Goal: Task Accomplishment & Management: Manage account settings

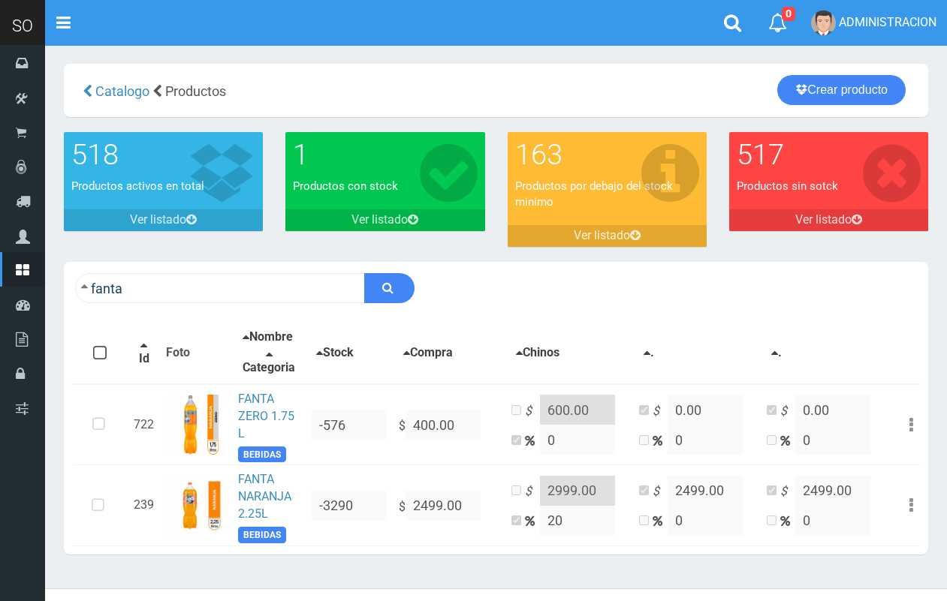
scroll to position [38, 0]
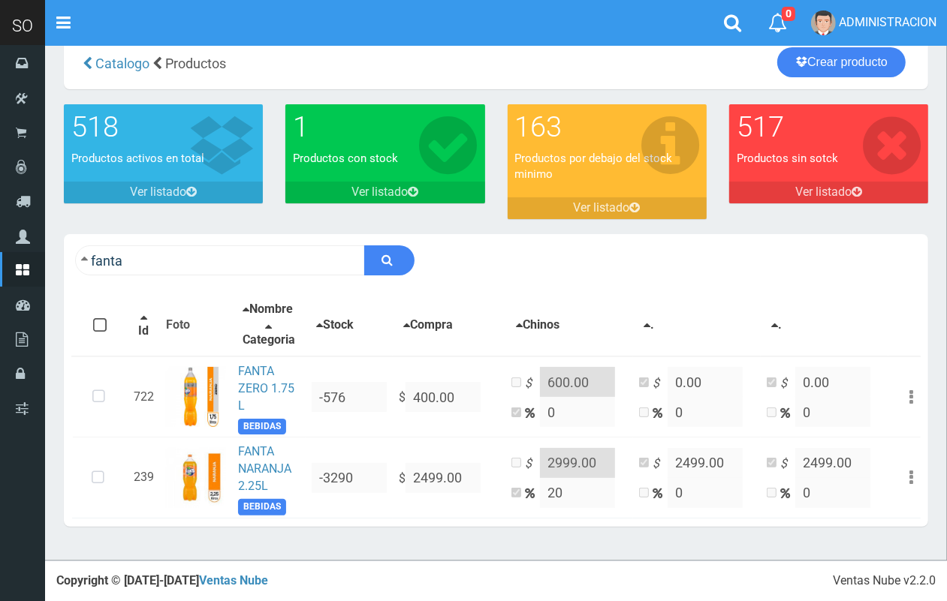
click at [209, 252] on input "fanta" at bounding box center [220, 260] width 290 height 30
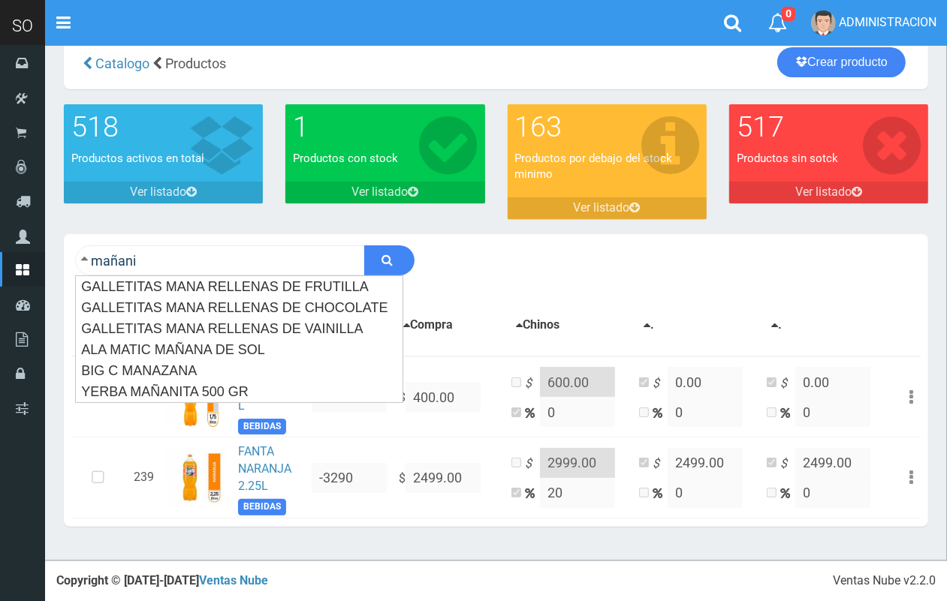
type input "mañani"
click at [364, 245] on button "submit" at bounding box center [389, 260] width 50 height 30
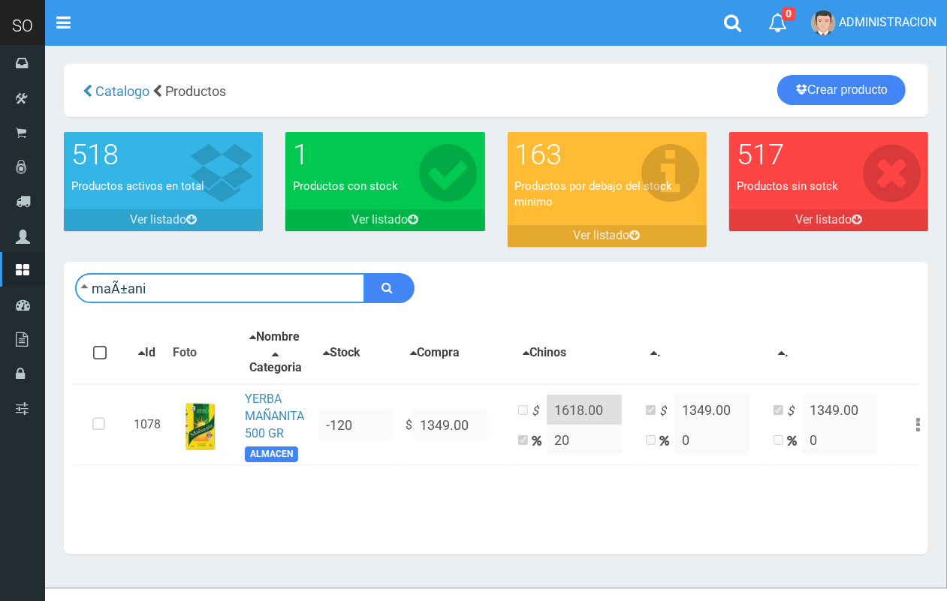
drag, startPoint x: 188, startPoint y: 283, endPoint x: 86, endPoint y: 282, distance: 101.3
click at [86, 282] on form "maÃ±ani" at bounding box center [244, 288] width 339 height 30
type input "yerba"
click at [364, 273] on button "submit" at bounding box center [389, 288] width 50 height 30
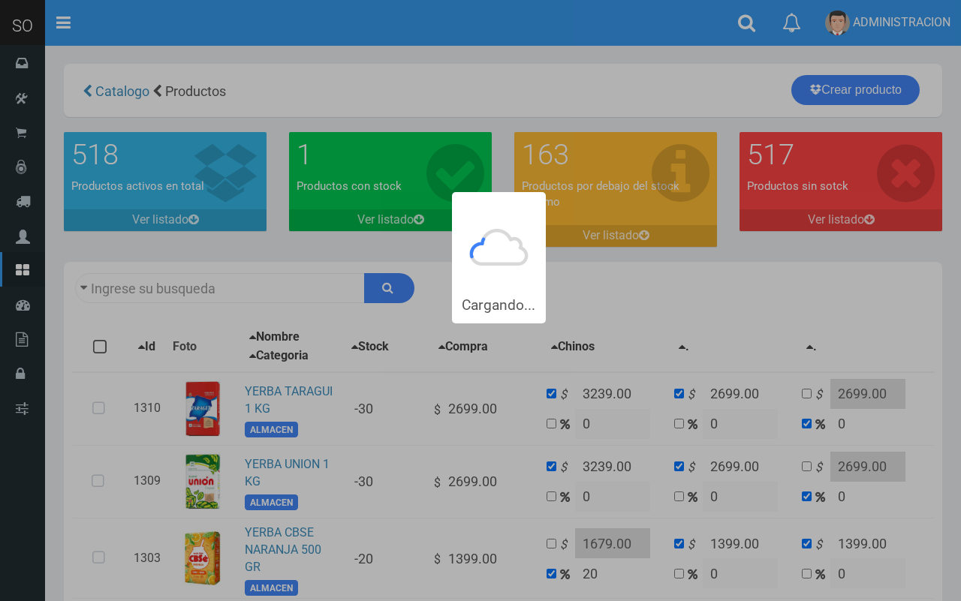
type input "yerba"
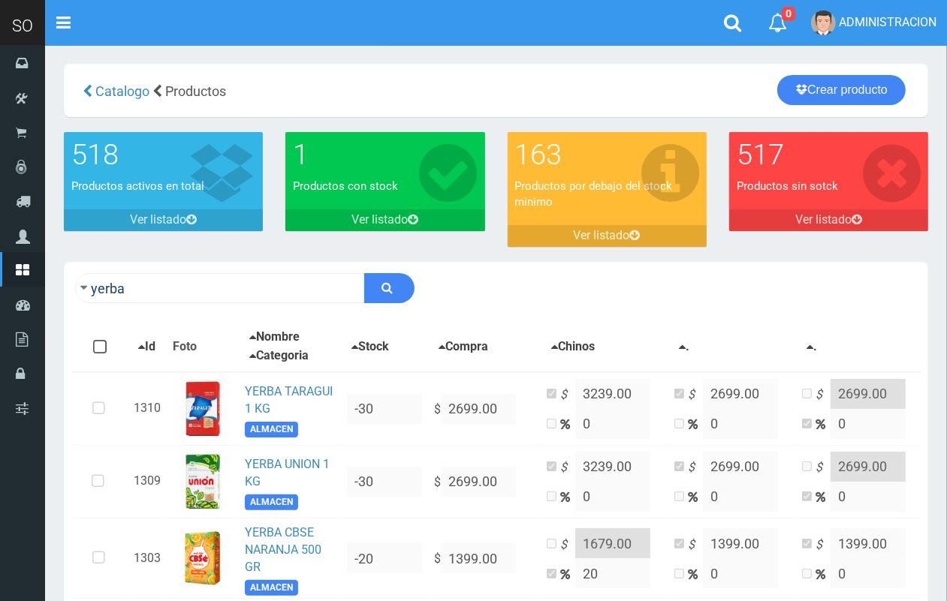
click at [865, 70] on div "Catalogo Productos Crear producto Crear producto" at bounding box center [496, 90] width 864 height 53
click at [861, 86] on link "Crear producto" at bounding box center [841, 90] width 128 height 30
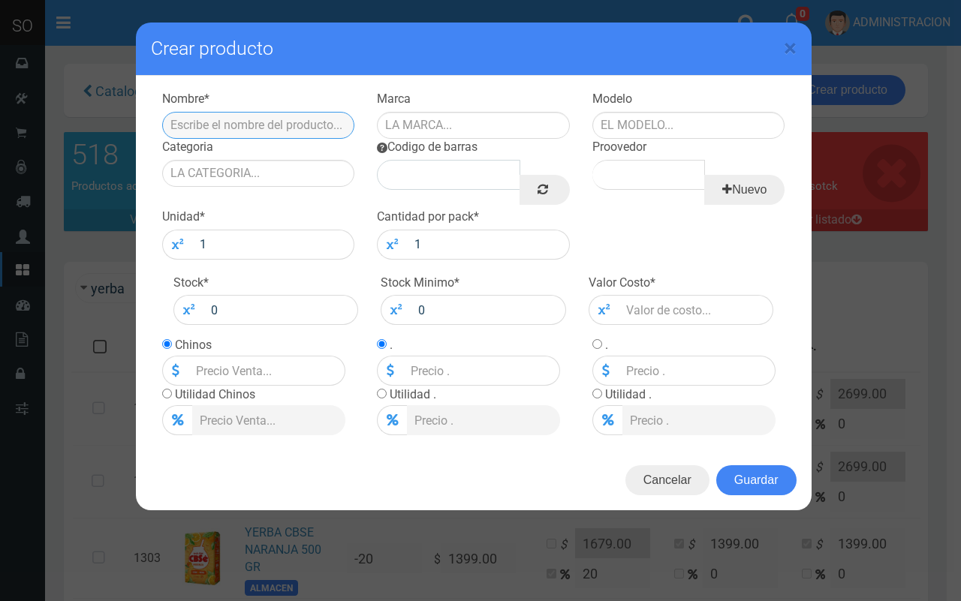
click at [302, 132] on input "text" at bounding box center [258, 125] width 193 height 27
type input "YERBA MAÑANITA 1 KG"
click at [402, 130] on input "text" at bounding box center [473, 125] width 193 height 27
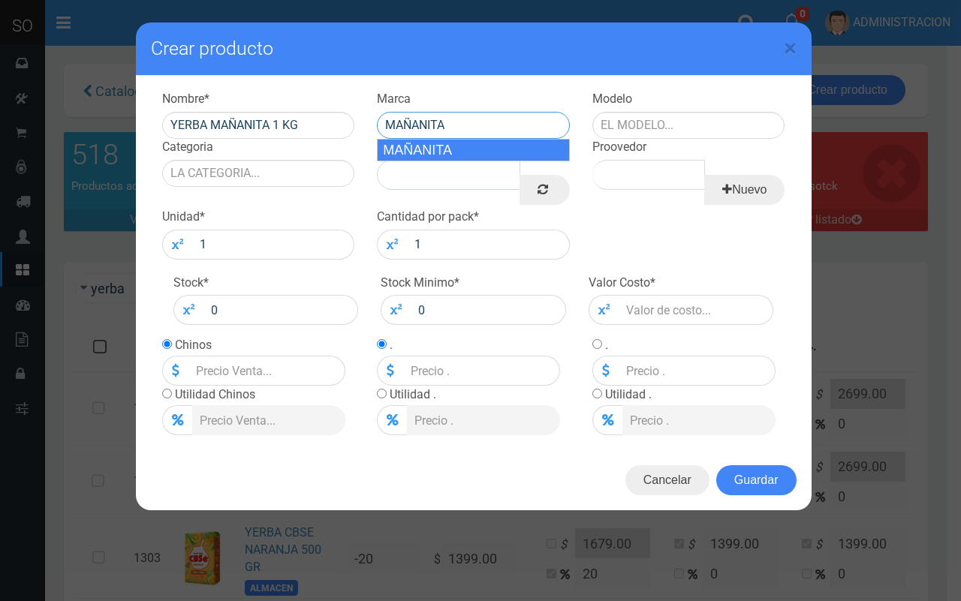
click at [414, 143] on div "MAÑANITA" at bounding box center [473, 150] width 193 height 23
type input "MAÑANITA"
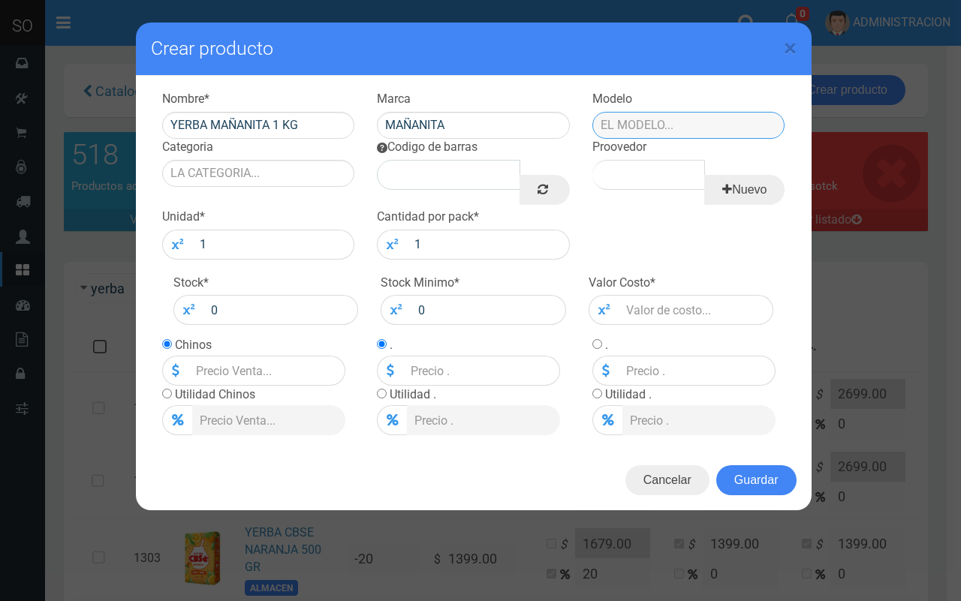
click at [646, 125] on input "text" at bounding box center [688, 125] width 193 height 27
type input "CAJA"
drag, startPoint x: 623, startPoint y: 118, endPoint x: 587, endPoint y: 111, distance: 36.7
click at [587, 111] on div "Modelo CAJA" at bounding box center [688, 115] width 215 height 48
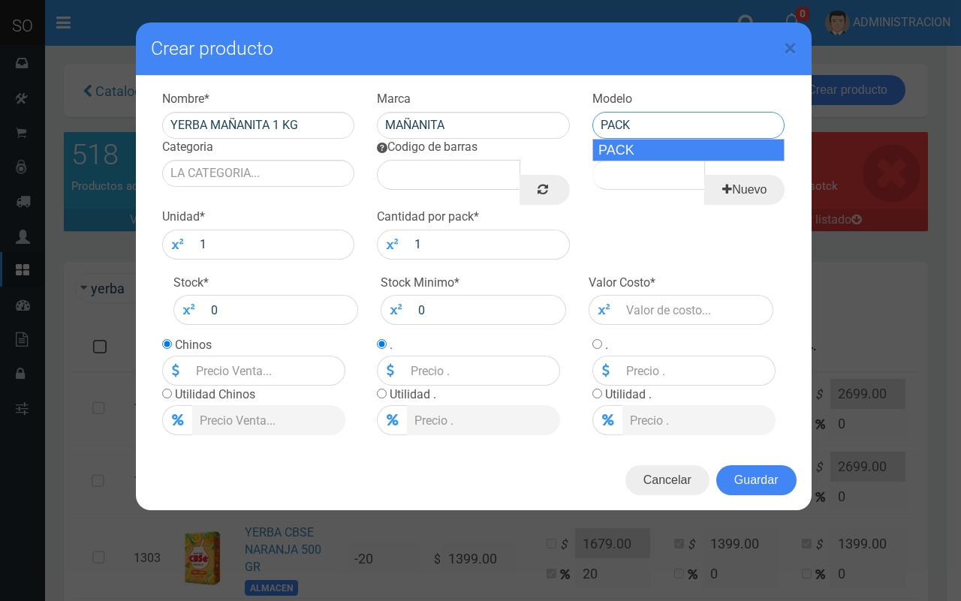
click at [620, 149] on div "PACK" at bounding box center [688, 150] width 193 height 23
type input "PACK"
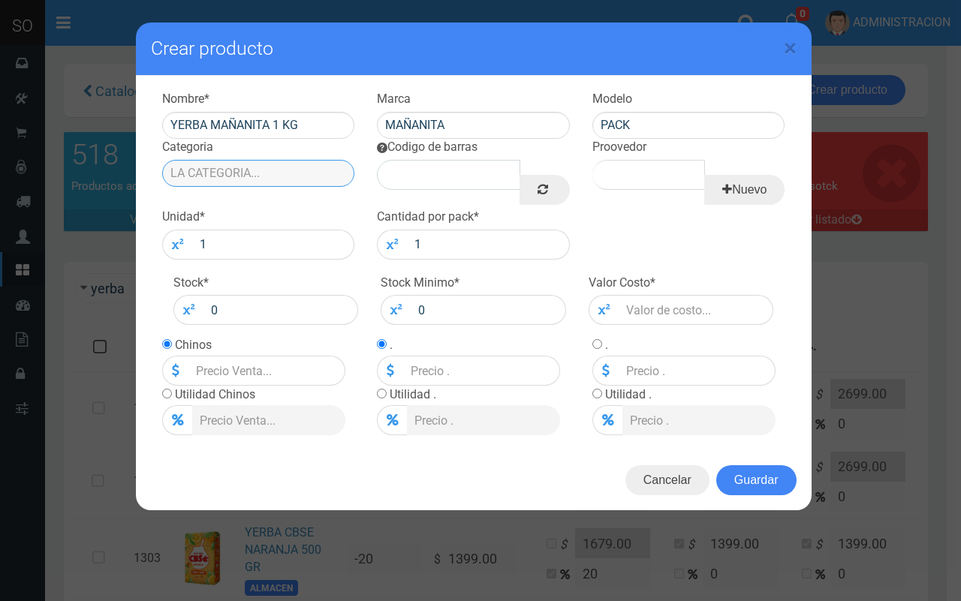
click at [287, 176] on input "Categoria" at bounding box center [258, 173] width 193 height 27
drag, startPoint x: 287, startPoint y: 179, endPoint x: 287, endPoint y: 188, distance: 9.0
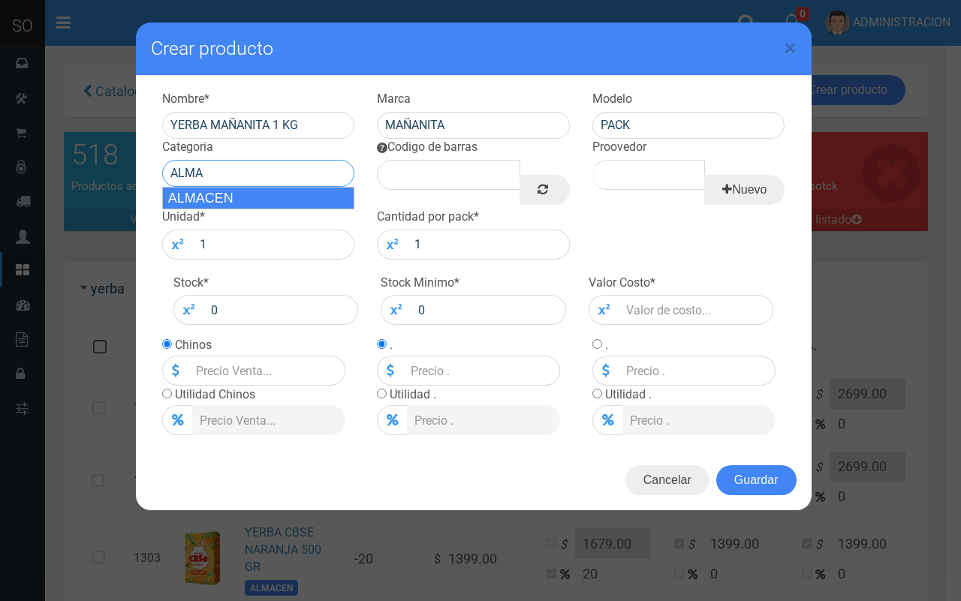
click at [287, 191] on div "ALMACEN" at bounding box center [258, 198] width 193 height 23
type input "ALMACEN"
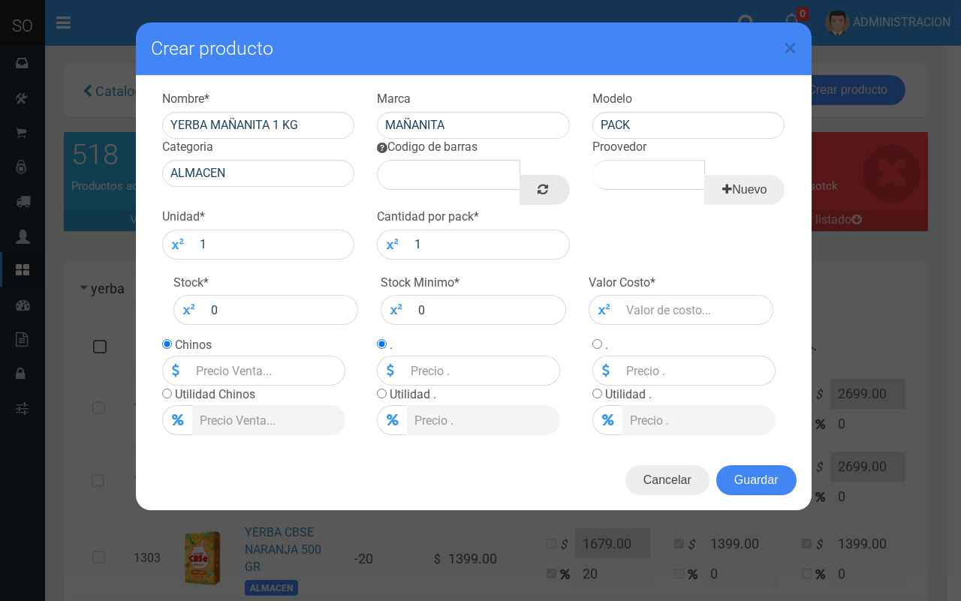
click at [534, 175] on link at bounding box center [544, 190] width 50 height 30
click at [634, 173] on input "C" at bounding box center [648, 175] width 113 height 30
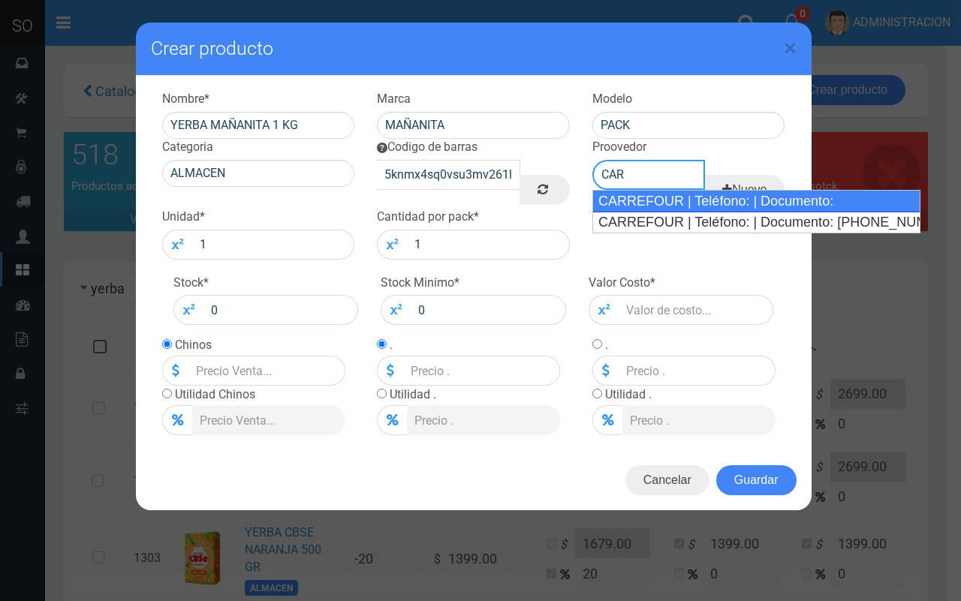
drag, startPoint x: 643, startPoint y: 201, endPoint x: 388, endPoint y: 212, distance: 254.7
click at [642, 203] on div "CARREFOUR | Teléfono: | Documento:" at bounding box center [756, 201] width 328 height 23
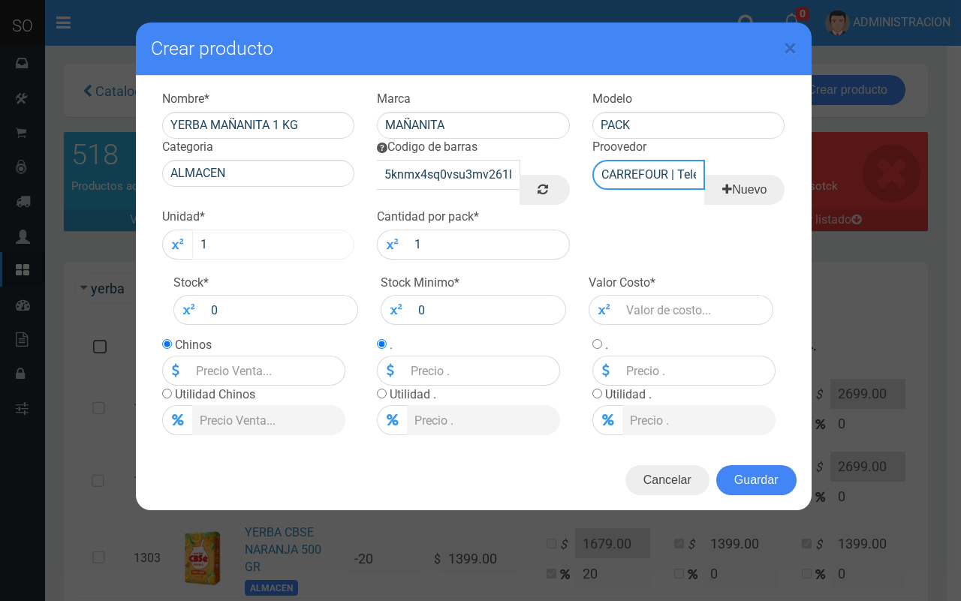
type input "CARREFOUR | Teléfono: | Documento:"
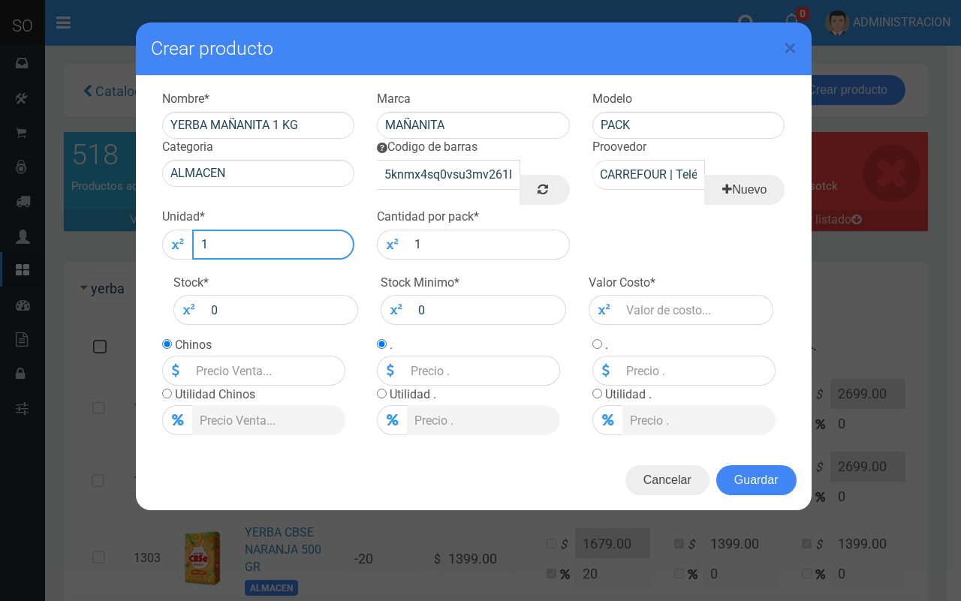
click at [287, 236] on input "1" at bounding box center [273, 245] width 163 height 30
type input "12"
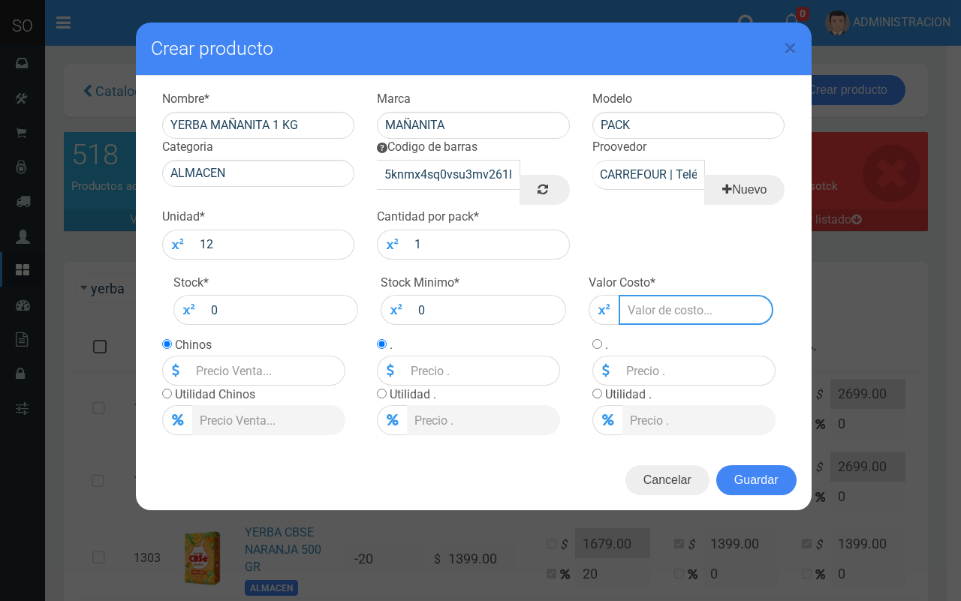
click at [730, 324] on input "number" at bounding box center [695, 310] width 155 height 30
type input "2"
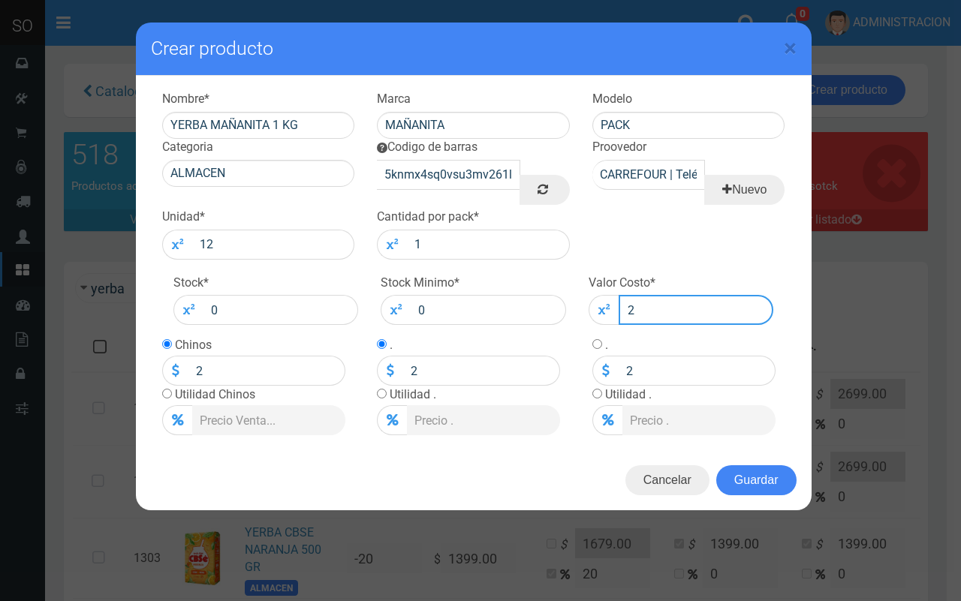
type input "26"
type input "269"
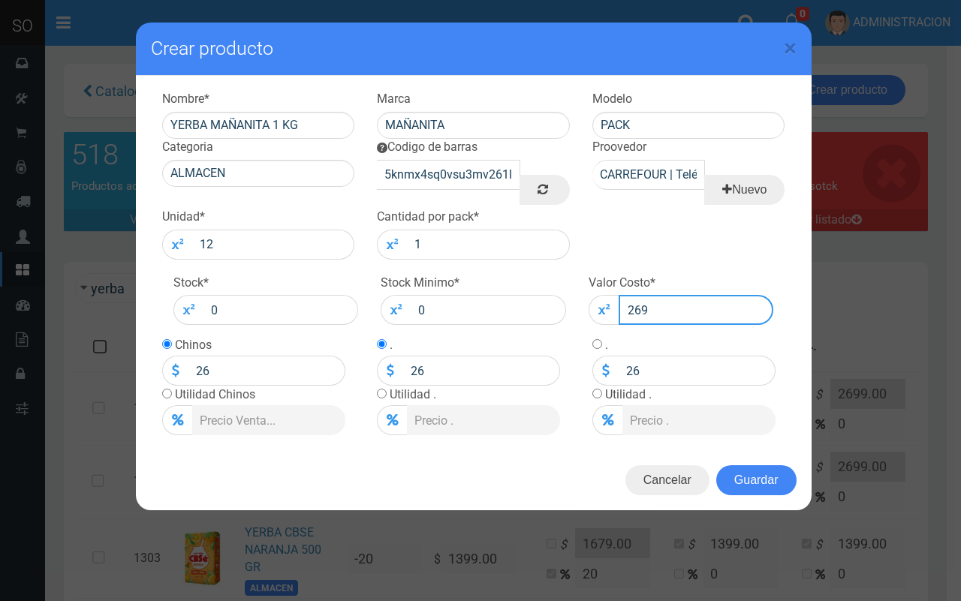
type input "269"
type input "2699"
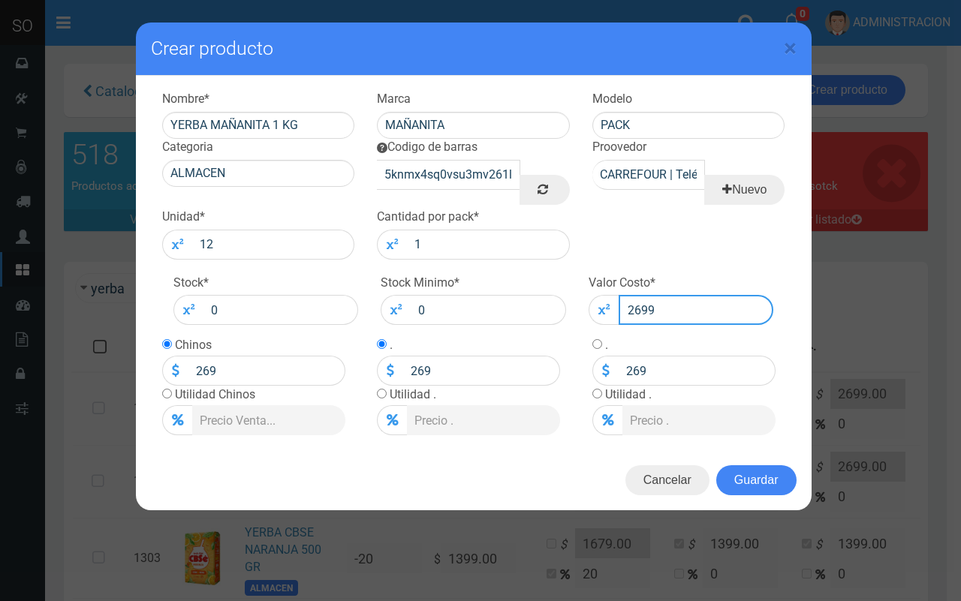
type input "2699"
click at [163, 398] on input "radio" at bounding box center [167, 394] width 10 height 10
radio input "true"
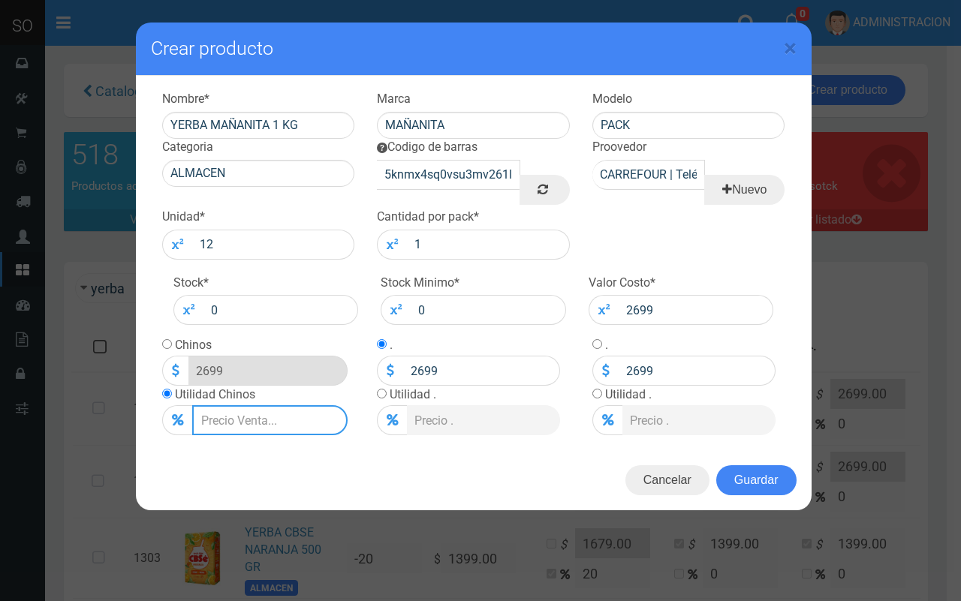
click at [238, 425] on input "Lista de precios" at bounding box center [269, 420] width 155 height 30
type input "2"
type input "2752.98"
type input "20"
type input "3238.8"
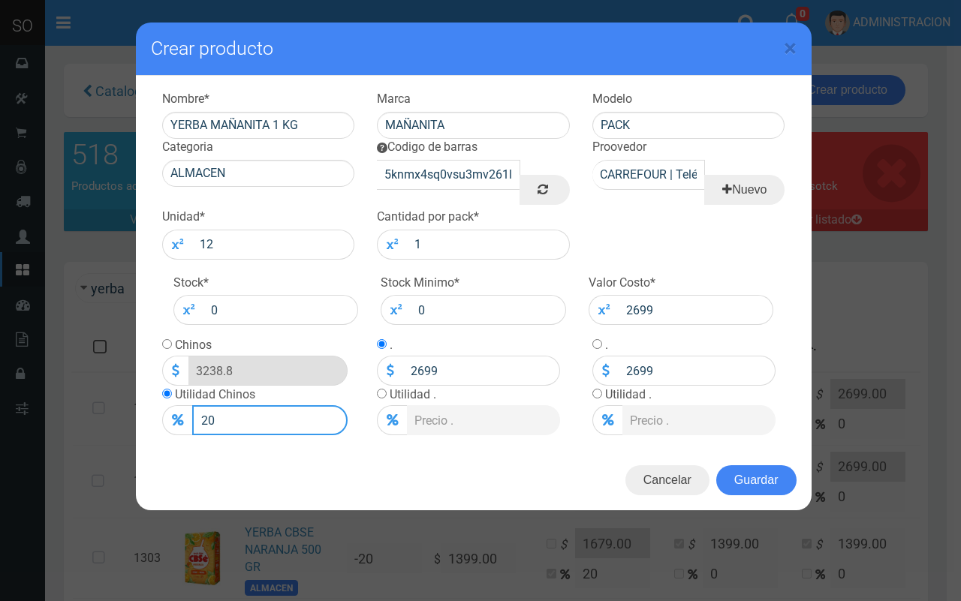
type input "20"
click at [163, 342] on input "radio" at bounding box center [167, 344] width 10 height 10
radio input "true"
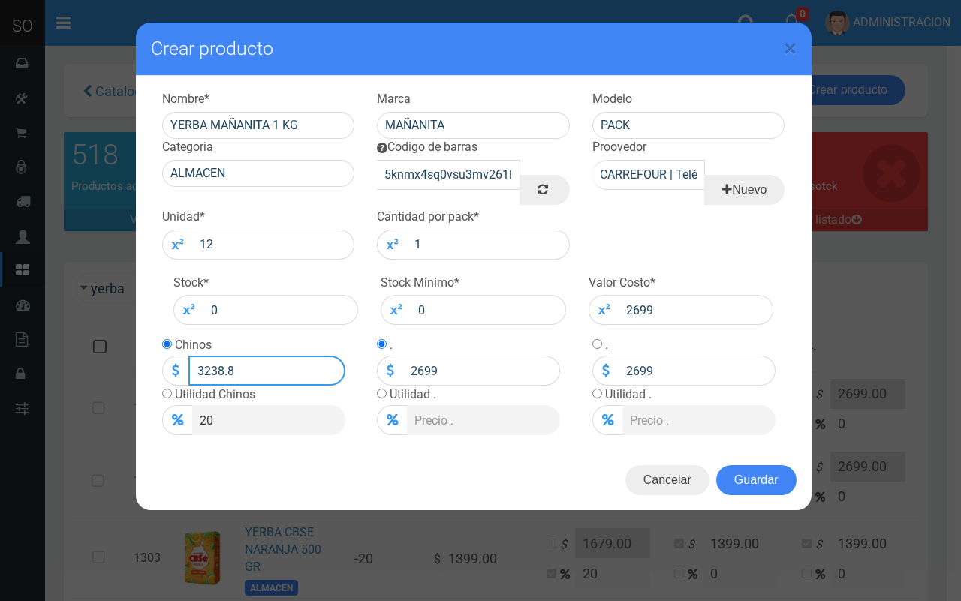
drag, startPoint x: 231, startPoint y: 373, endPoint x: 220, endPoint y: 372, distance: 11.4
click at [220, 372] on input "3238.8" at bounding box center [266, 371] width 157 height 30
type input "3239"
type input "3239.00"
click at [766, 479] on button "Guardar" at bounding box center [756, 480] width 80 height 30
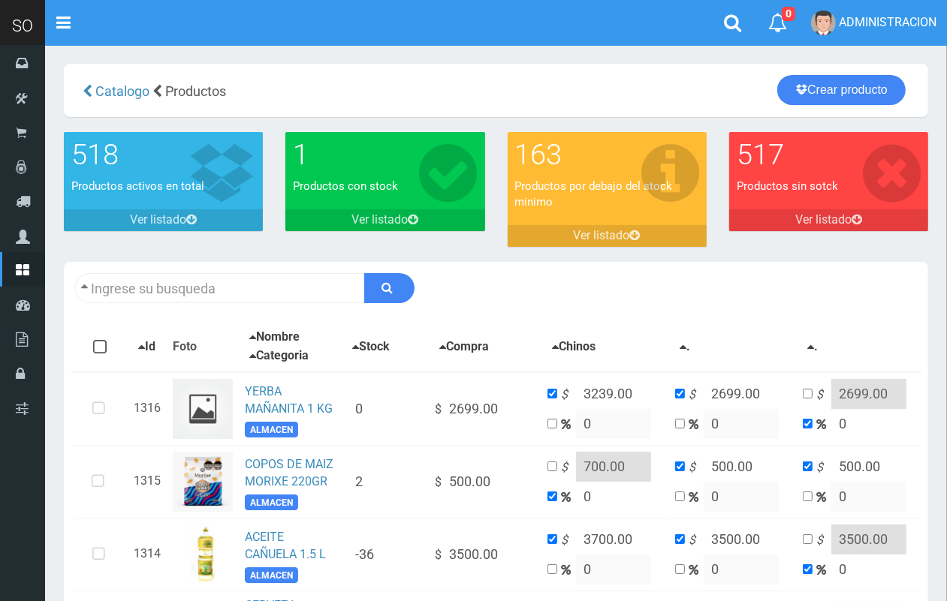
click at [227, 269] on div "Descargar PDF Guardar cambios 150" at bounding box center [496, 288] width 864 height 53
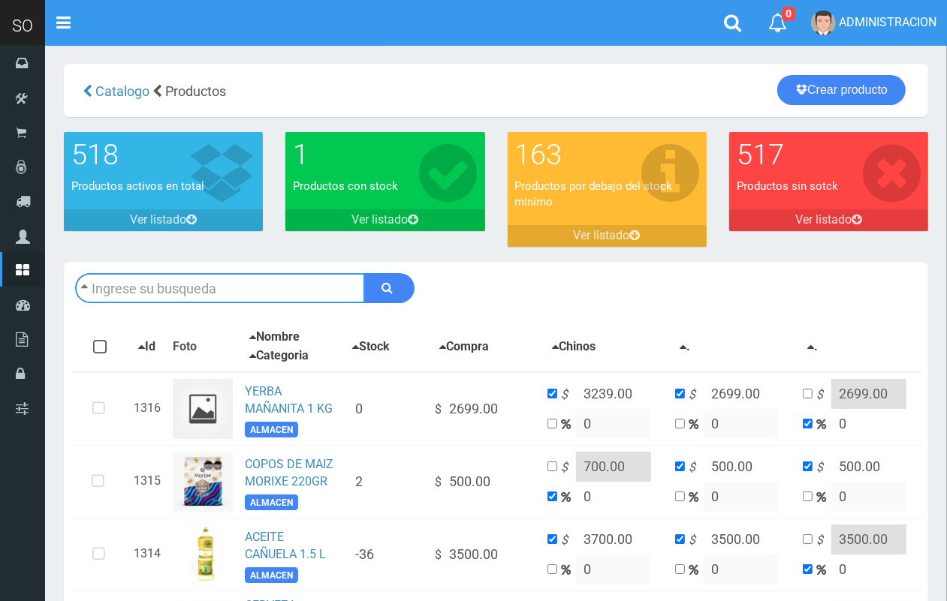
click at [227, 278] on input "text" at bounding box center [220, 288] width 290 height 30
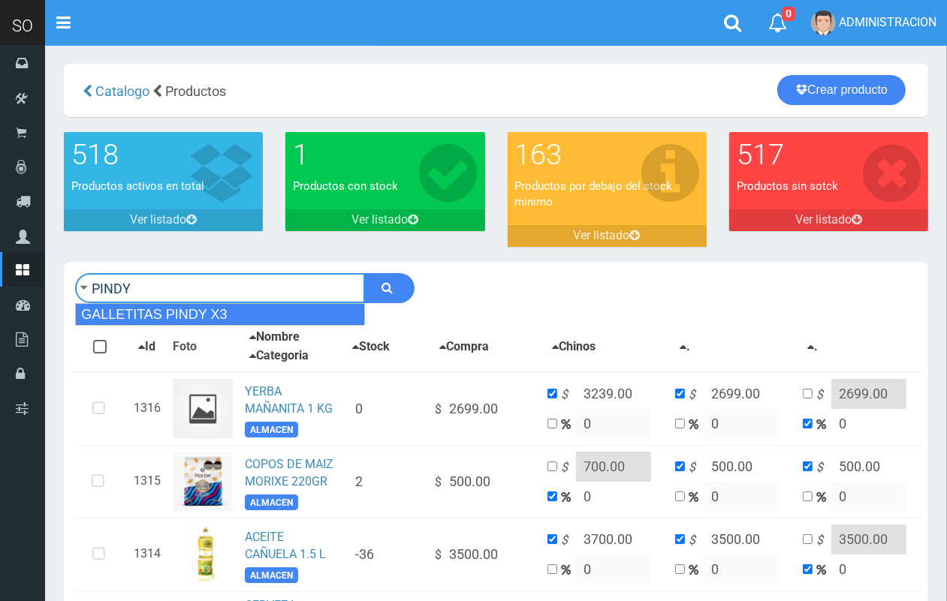
drag, startPoint x: 248, startPoint y: 321, endPoint x: 384, endPoint y: 333, distance: 137.1
click at [248, 321] on div "GALLETITAS PINDY X3" at bounding box center [220, 314] width 290 height 23
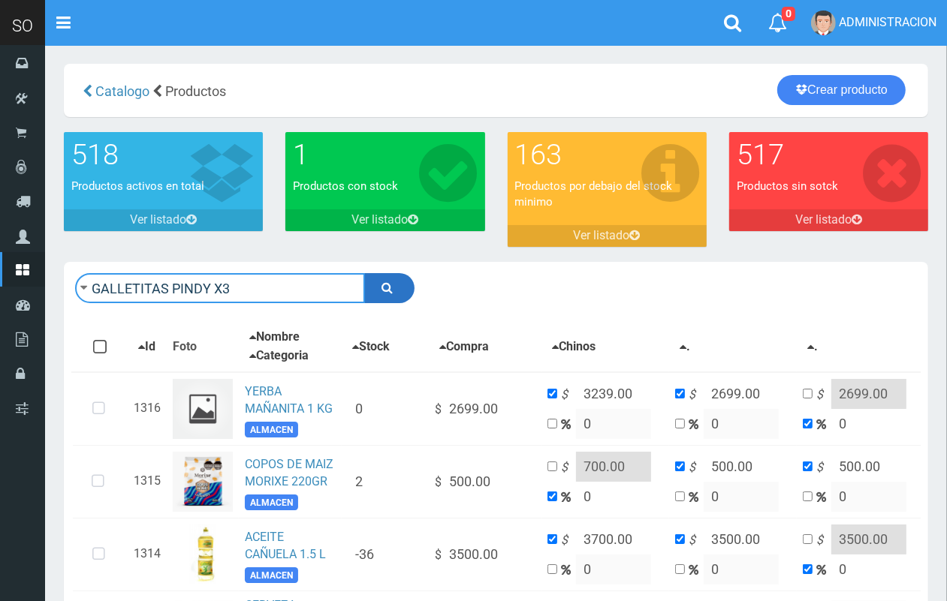
type input "GALLETITAS PINDY X3"
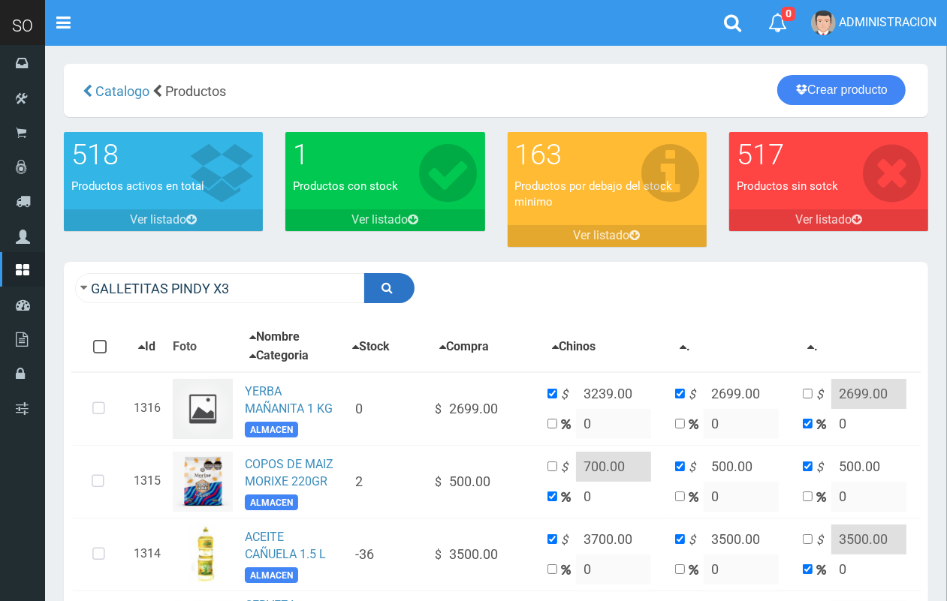
click at [390, 295] on icon "submit" at bounding box center [387, 287] width 11 height 21
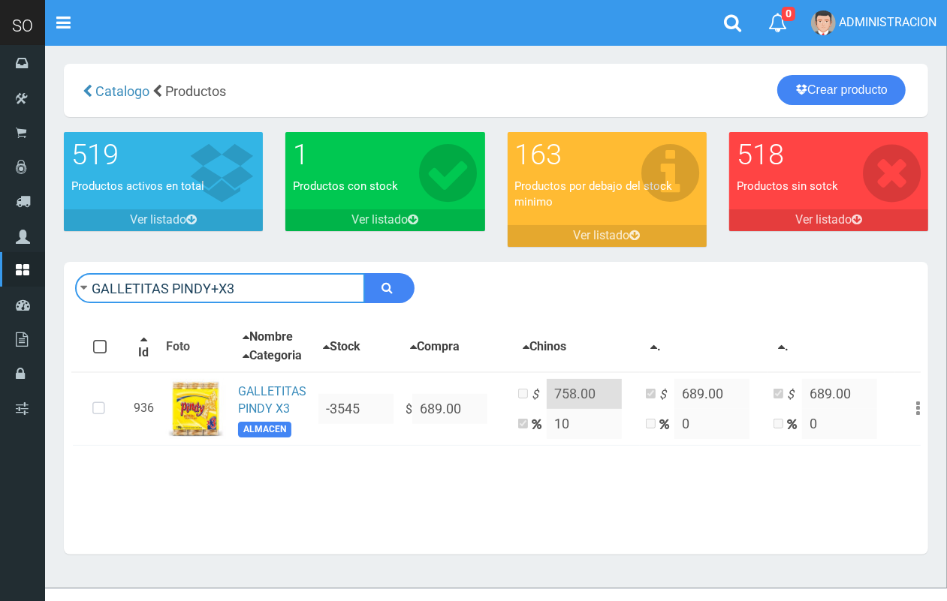
click at [255, 278] on input "GALLETITAS PINDY+X3" at bounding box center [220, 288] width 290 height 30
type input "HILERET"
click at [364, 273] on button "submit" at bounding box center [389, 288] width 50 height 30
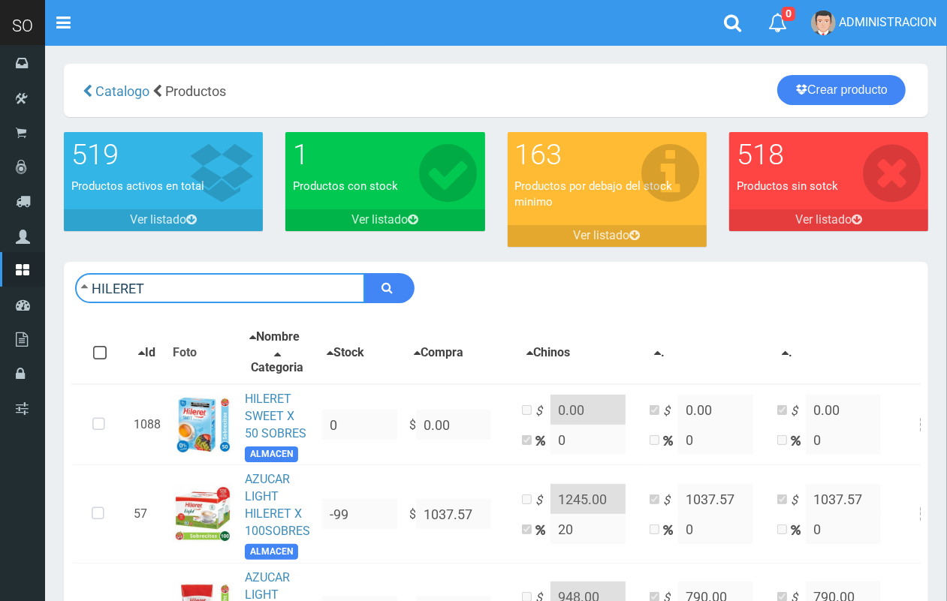
click at [297, 283] on input "HILERET" at bounding box center [220, 288] width 290 height 30
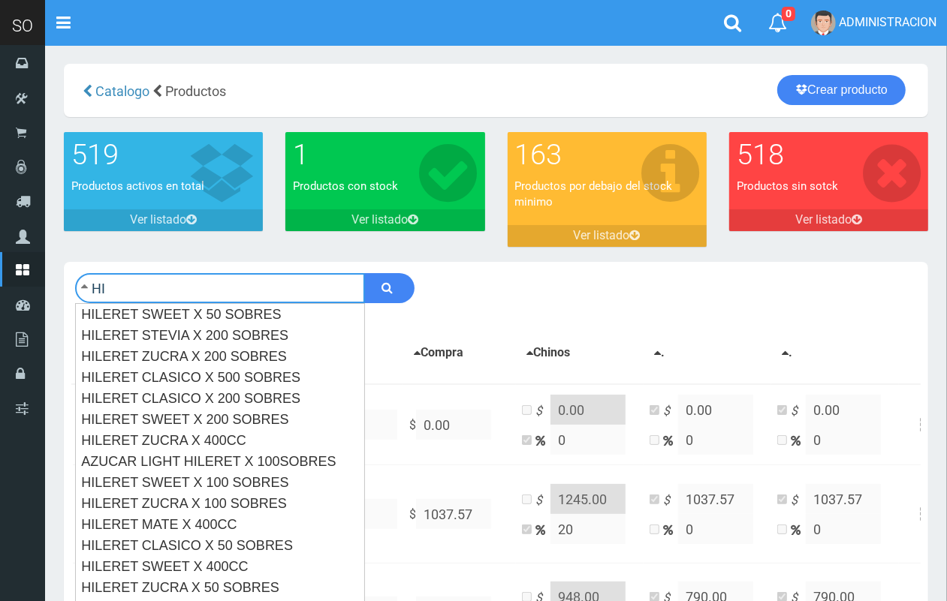
type input "H"
type input "MATE"
click at [364, 273] on button "submit" at bounding box center [389, 288] width 50 height 30
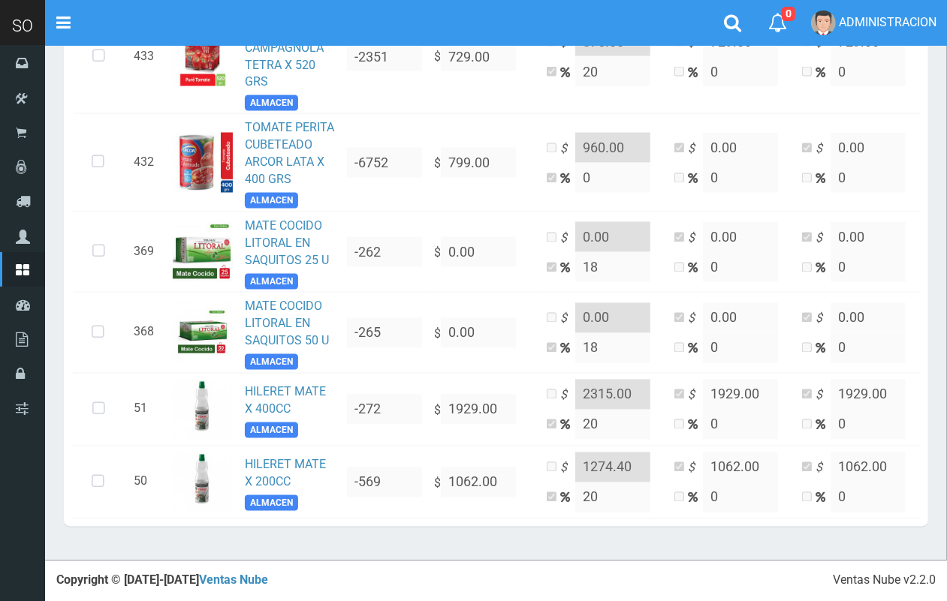
scroll to position [1982, 0]
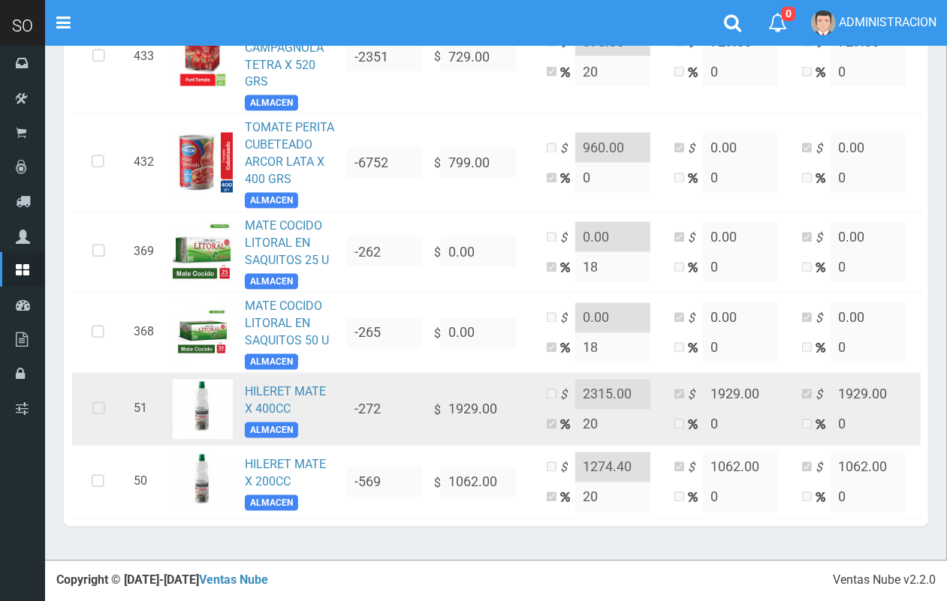
click at [84, 385] on icon at bounding box center [99, 410] width 40 height 50
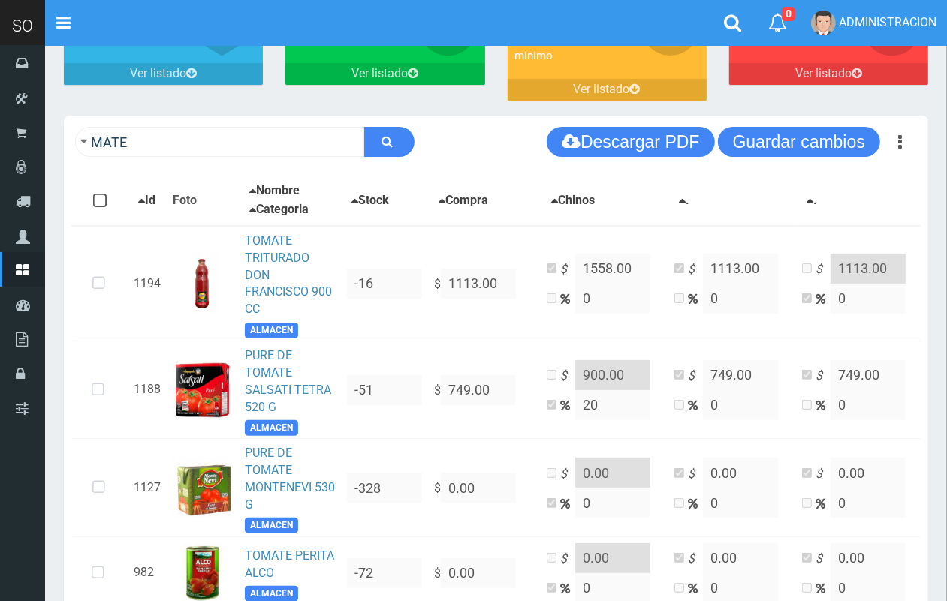
scroll to position [0, 0]
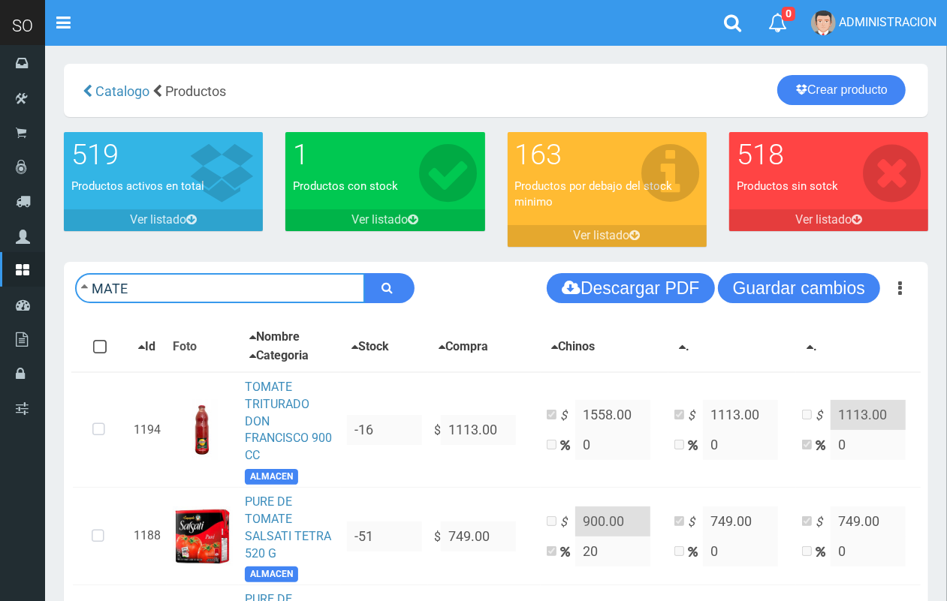
drag, startPoint x: 189, startPoint y: 293, endPoint x: 83, endPoint y: 293, distance: 106.6
click at [83, 293] on form "MATE" at bounding box center [244, 288] width 339 height 30
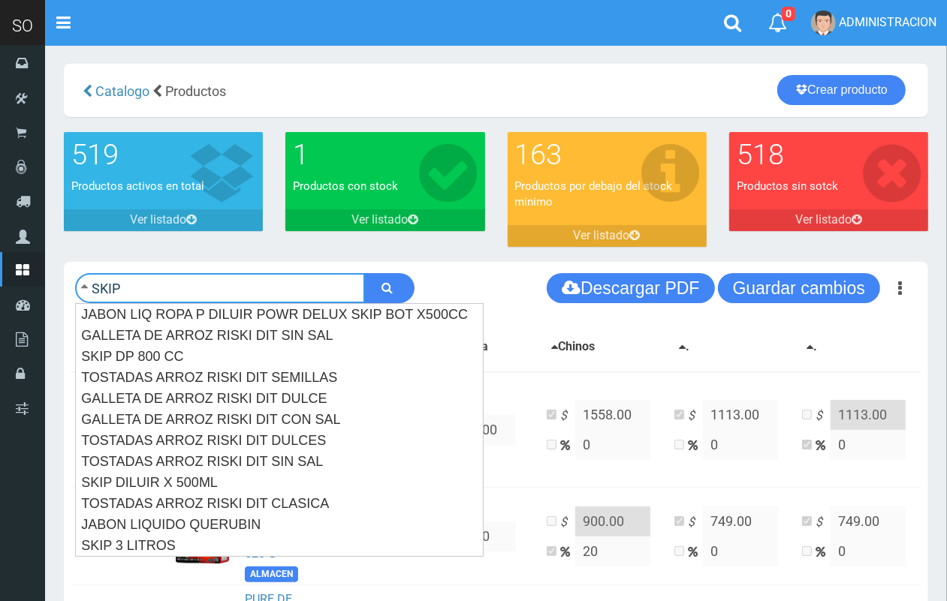
type input "SKIP"
click at [364, 273] on button "submit" at bounding box center [389, 288] width 50 height 30
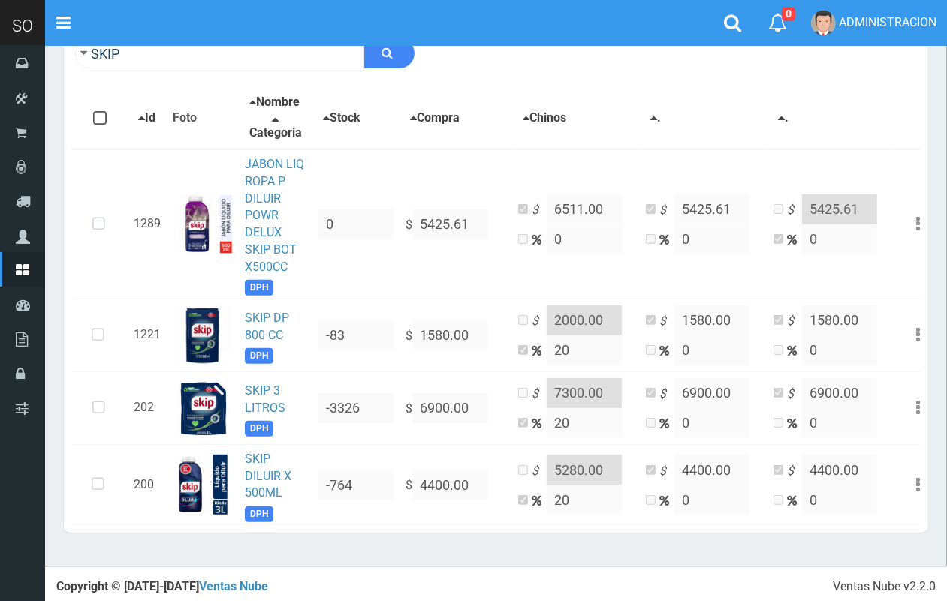
scroll to position [237, 0]
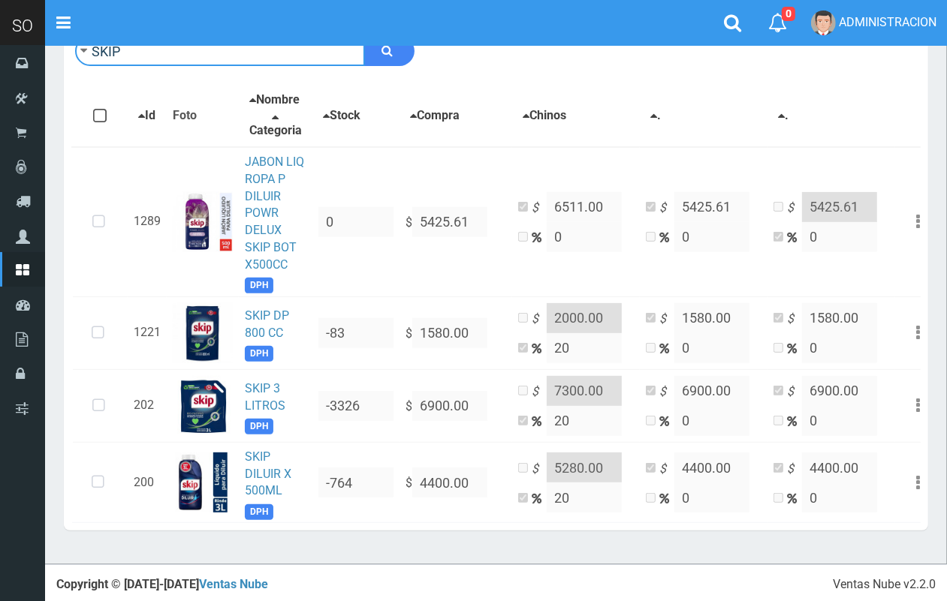
click at [209, 55] on input "SKIP" at bounding box center [220, 51] width 290 height 30
type input "J"
type input "ZORRO"
click at [364, 36] on button "submit" at bounding box center [389, 51] width 50 height 30
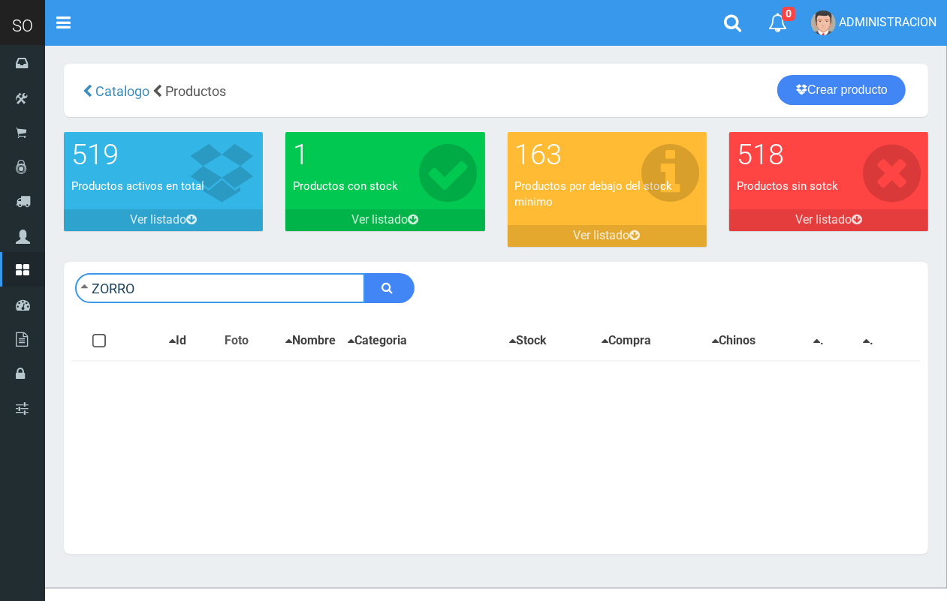
drag, startPoint x: 176, startPoint y: 294, endPoint x: 90, endPoint y: 286, distance: 86.7
click at [90, 286] on input "ZORRO" at bounding box center [220, 288] width 290 height 30
click at [364, 273] on button "submit" at bounding box center [389, 288] width 50 height 30
type input "JABON+"
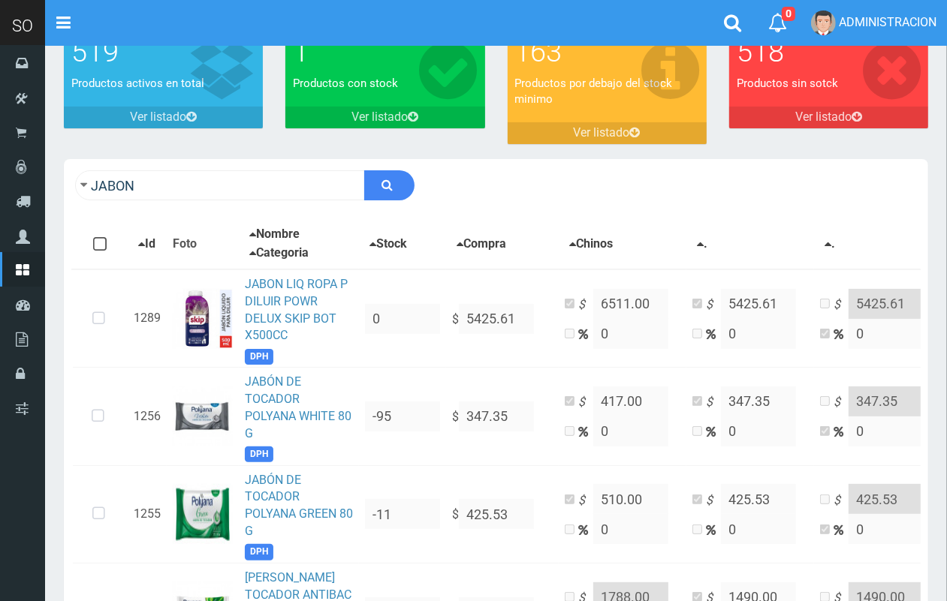
scroll to position [117, 0]
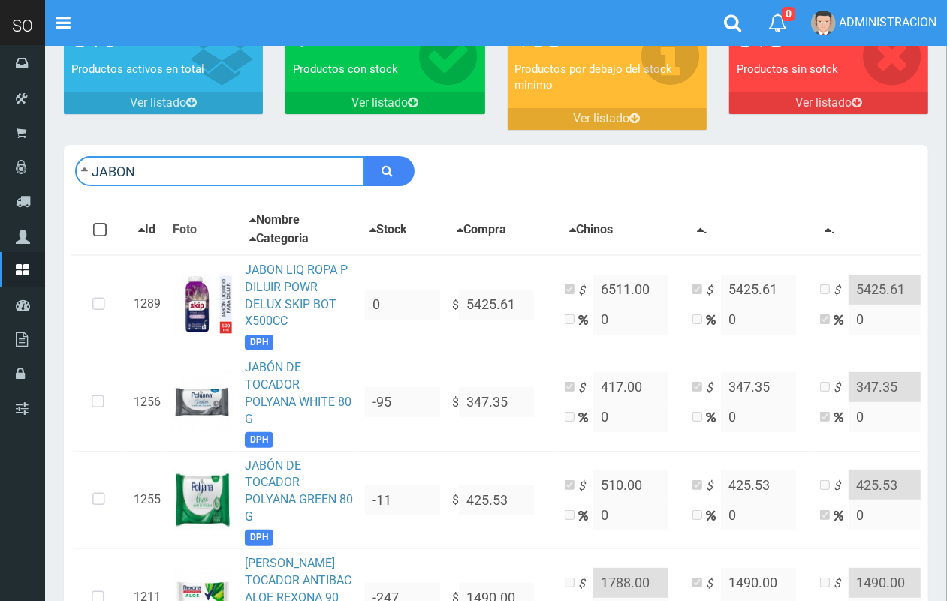
click at [194, 177] on input "JABON" at bounding box center [220, 171] width 290 height 30
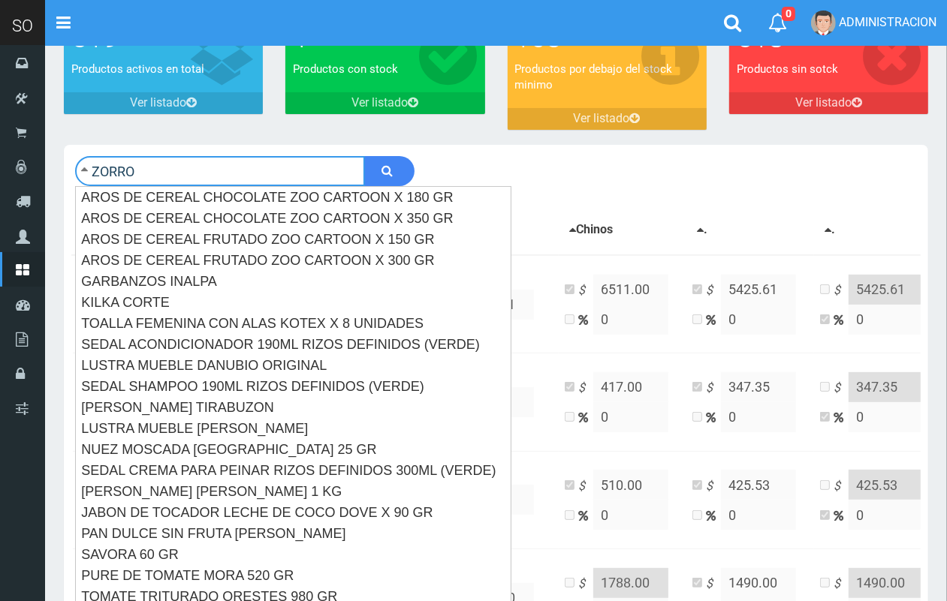
type input "ZORRO"
click at [364, 156] on button "submit" at bounding box center [389, 171] width 50 height 30
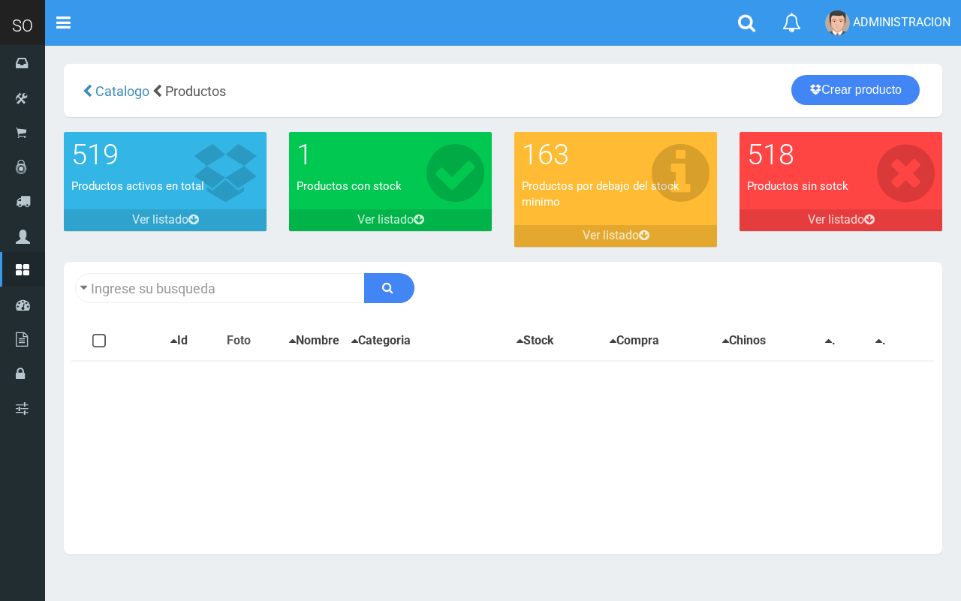
type input "ZORRO"
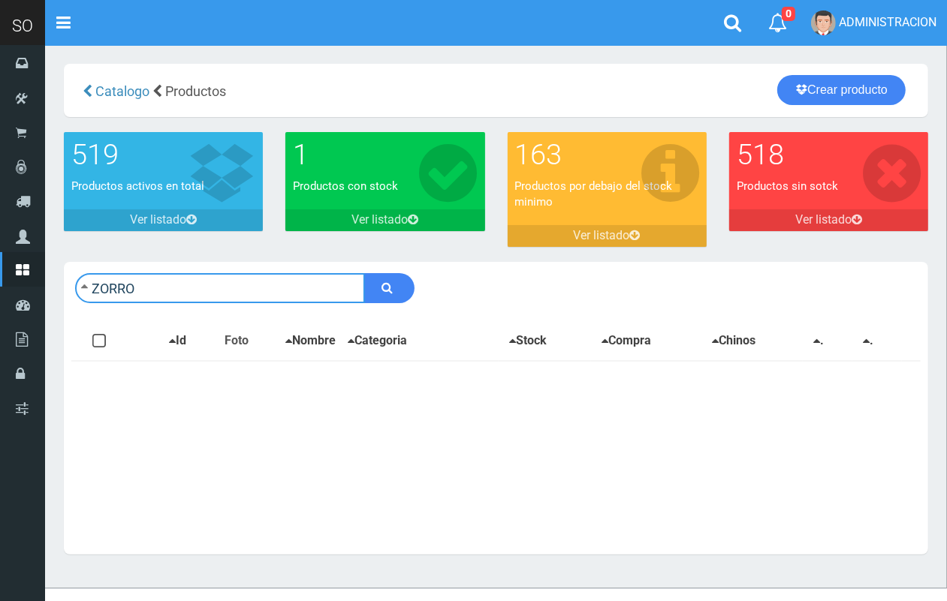
drag, startPoint x: 158, startPoint y: 297, endPoint x: 68, endPoint y: 285, distance: 90.9
click at [68, 285] on div "ZORRO Descargar PDF Guardar cambios" at bounding box center [496, 288] width 864 height 53
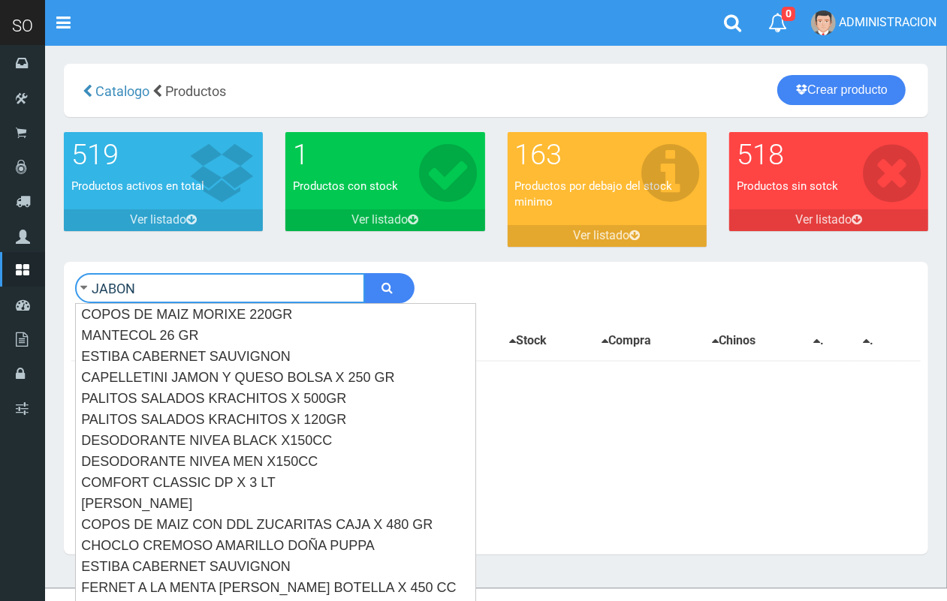
type input "JABON"
click at [364, 273] on button "submit" at bounding box center [389, 288] width 50 height 30
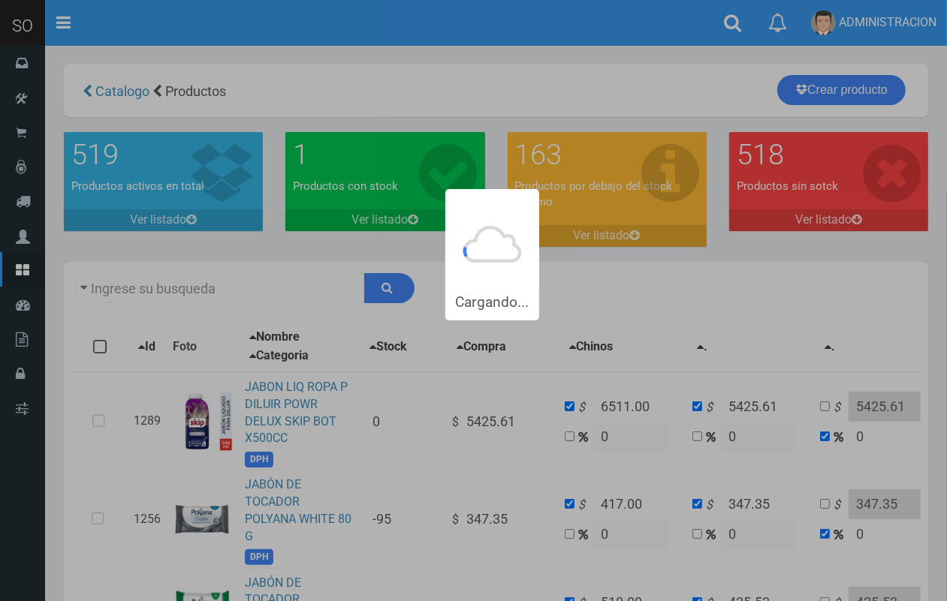
type input "JABON"
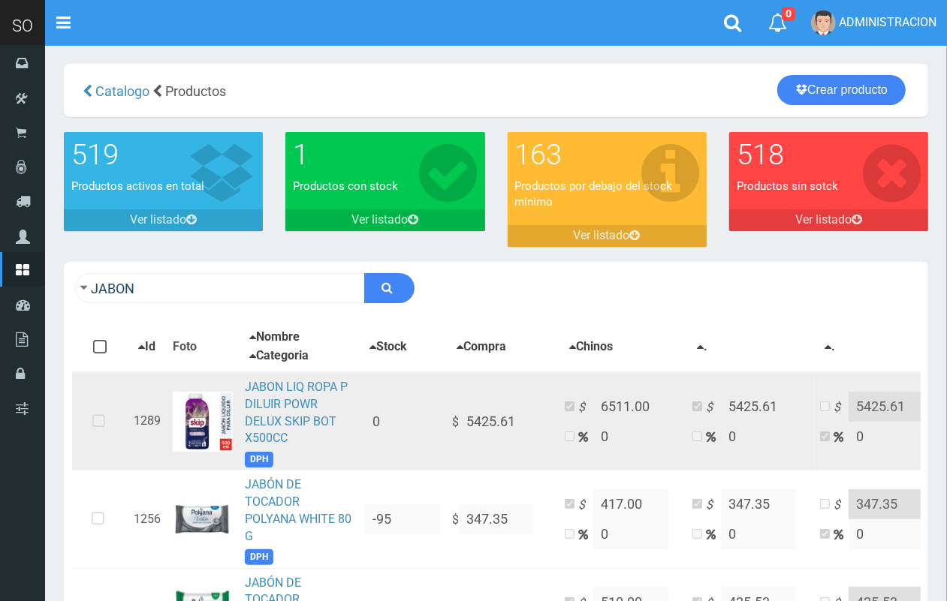
click at [106, 426] on icon at bounding box center [99, 422] width 40 height 50
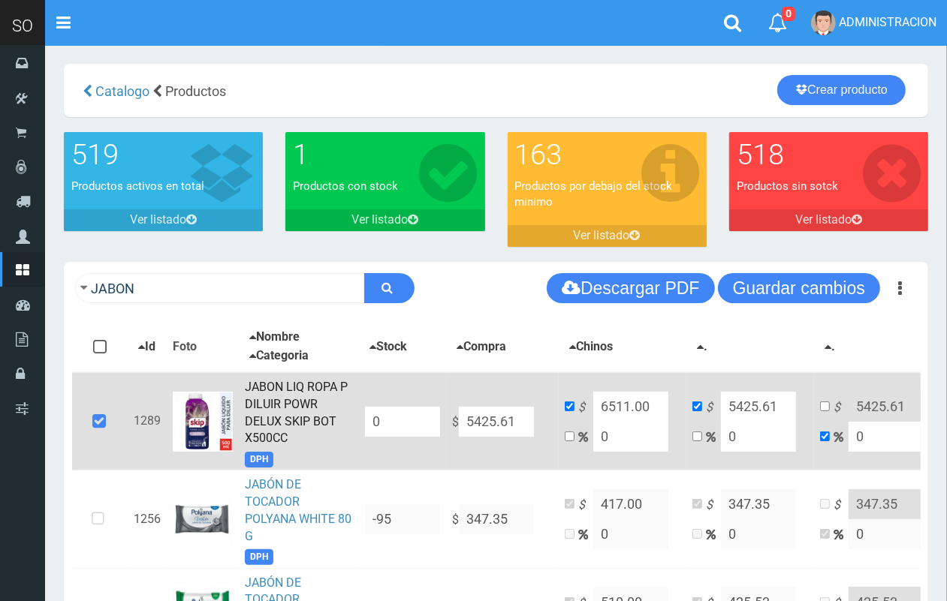
drag, startPoint x: 501, startPoint y: 429, endPoint x: 417, endPoint y: 425, distance: 83.4
click at [417, 425] on tr "1289 JABON LIQ ROPA P DILUIR POWR DELUX SKIP BOT X500CC DPH 0 $ 5425.61 $ 6511.…" at bounding box center [529, 421] width 915 height 98
type input "6"
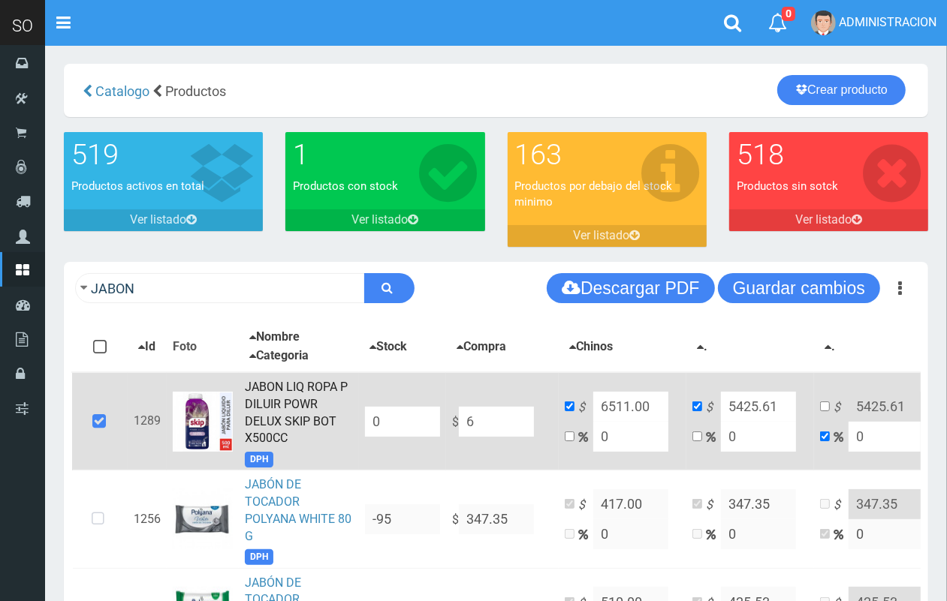
type input "6"
type input "67"
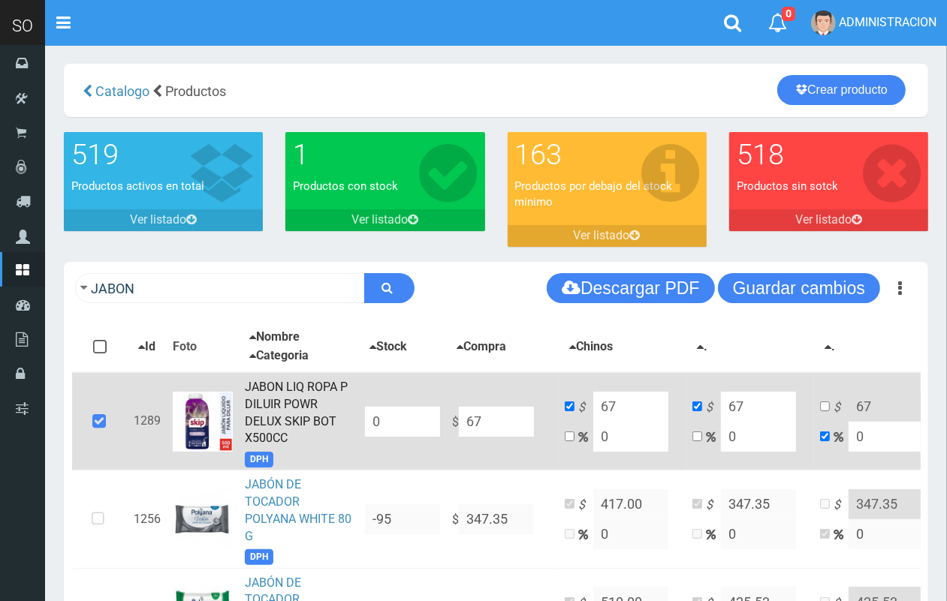
type input "679"
type input "679.8"
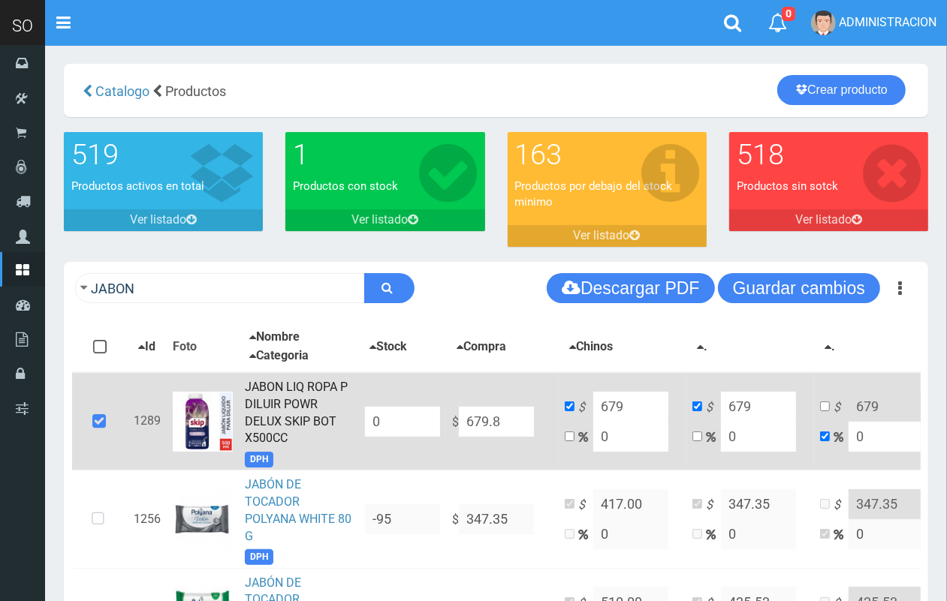
type input "679.8"
type input "679.80"
drag, startPoint x: 602, startPoint y: 433, endPoint x: 561, endPoint y: 433, distance: 41.3
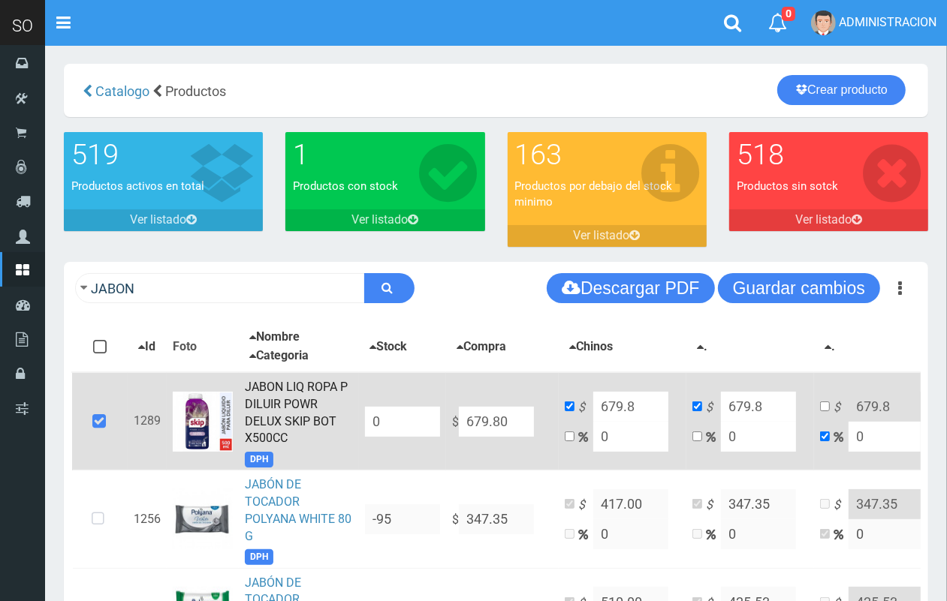
click at [561, 433] on td "$ 679.8 0" at bounding box center [622, 421] width 128 height 98
type input "2"
type input "693.396"
type input "20"
type input "815.76"
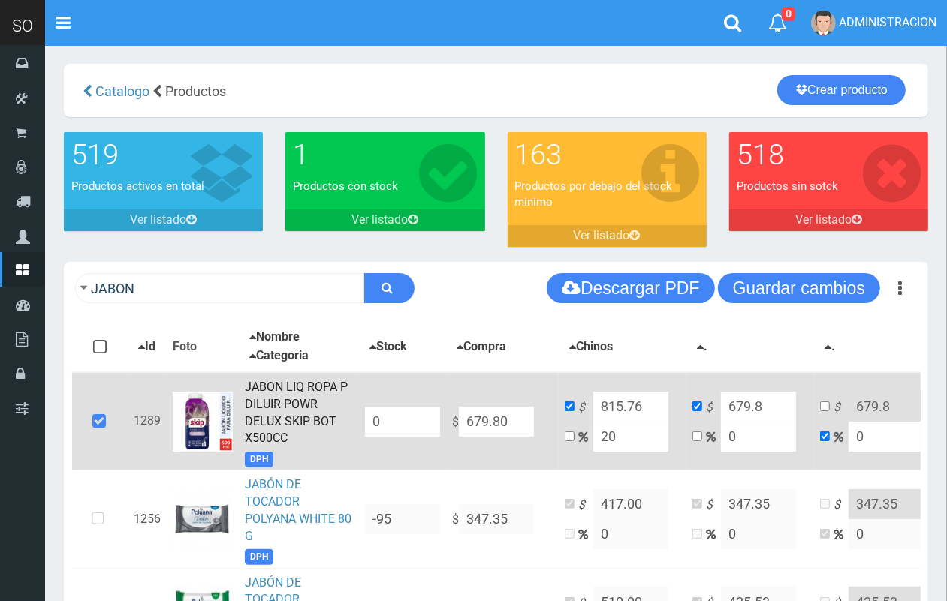
type input "20"
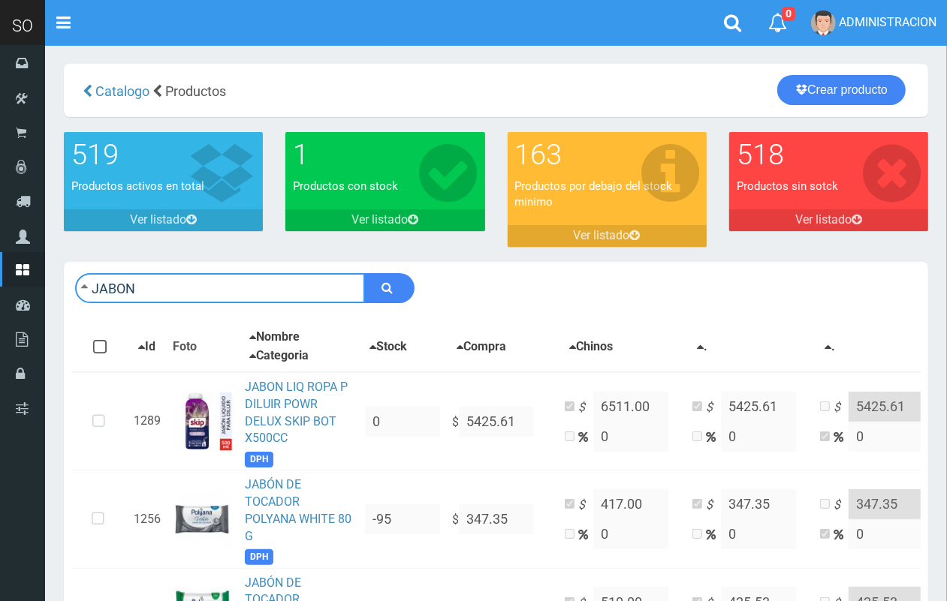
click at [246, 283] on input "JABON" at bounding box center [220, 288] width 290 height 30
drag, startPoint x: 173, startPoint y: 275, endPoint x: 55, endPoint y: 284, distance: 118.1
type input "ALA"
click at [364, 273] on button "submit" at bounding box center [389, 288] width 50 height 30
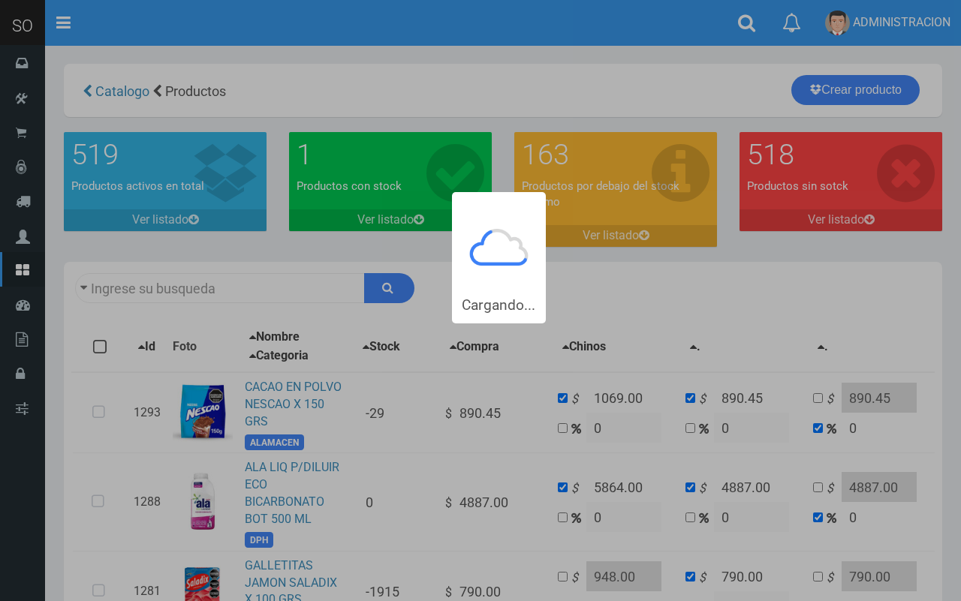
type input "ALA"
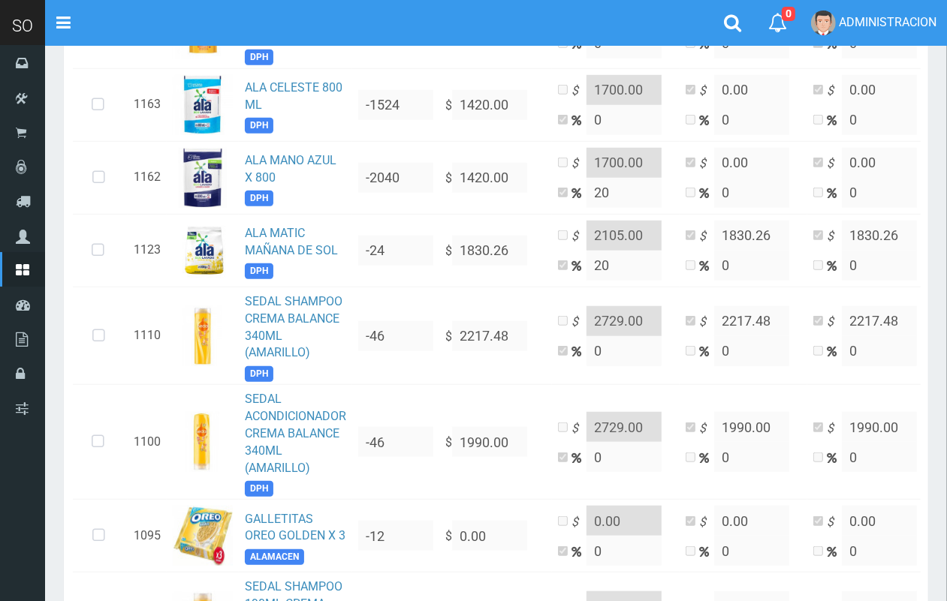
scroll to position [708, 0]
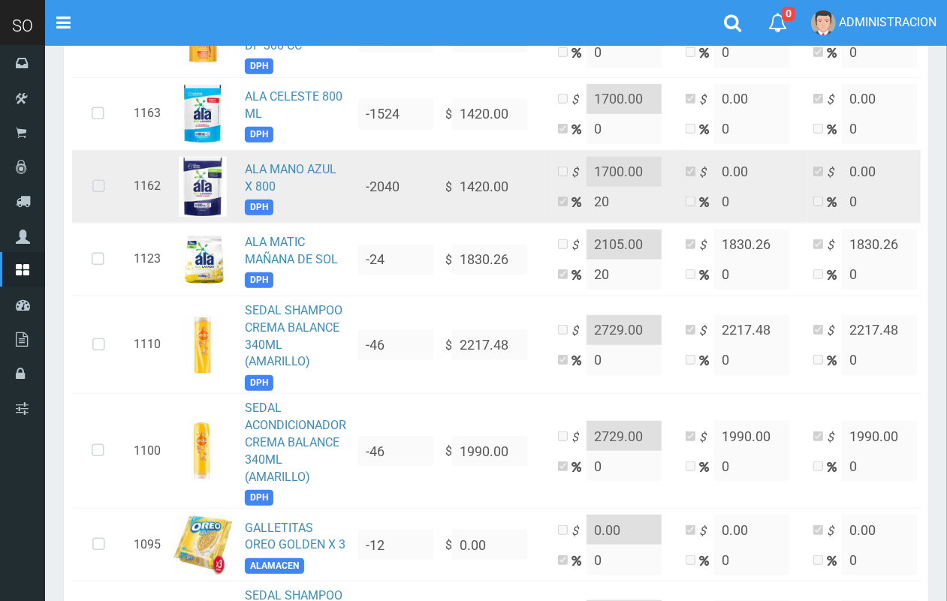
click at [96, 189] on icon at bounding box center [99, 187] width 40 height 50
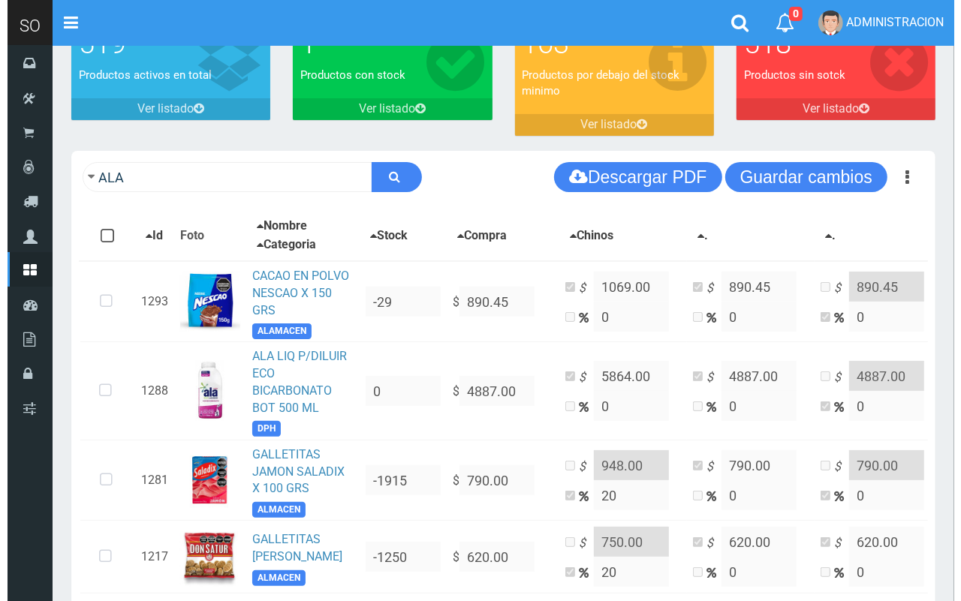
scroll to position [39, 0]
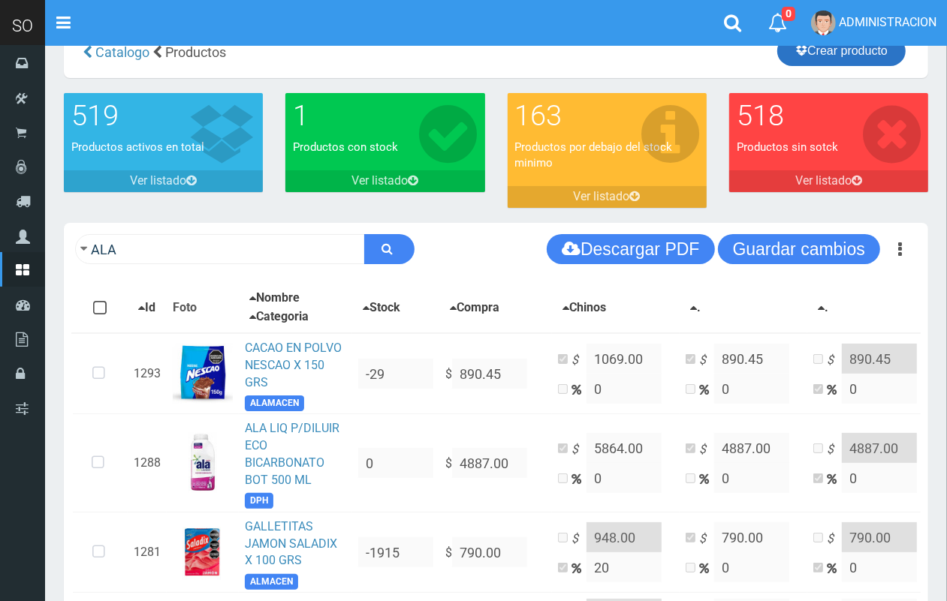
click at [876, 54] on link "Crear producto" at bounding box center [841, 51] width 128 height 30
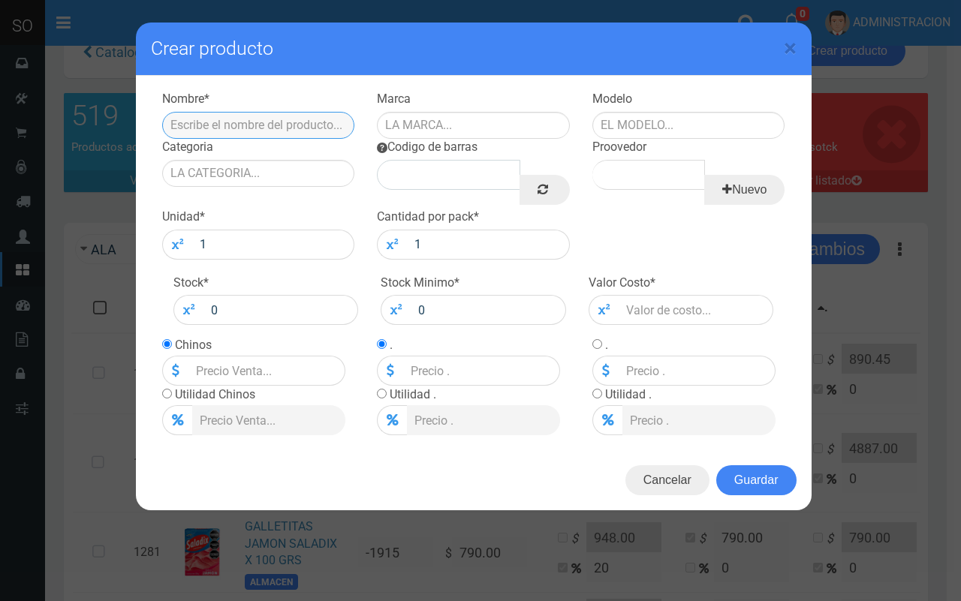
paste input "PACK X 12 U COMPRANDO 10 CAJAS $1633,00 $1700,00 $1700,00 COMPRANDO 10 CAJAS $1…"
type input "PACK X 12 U COMPRANDO 10 CAJAS $1633,00 $1700,00 $1700,00 COMPRANDO 10 CAJAS $1…"
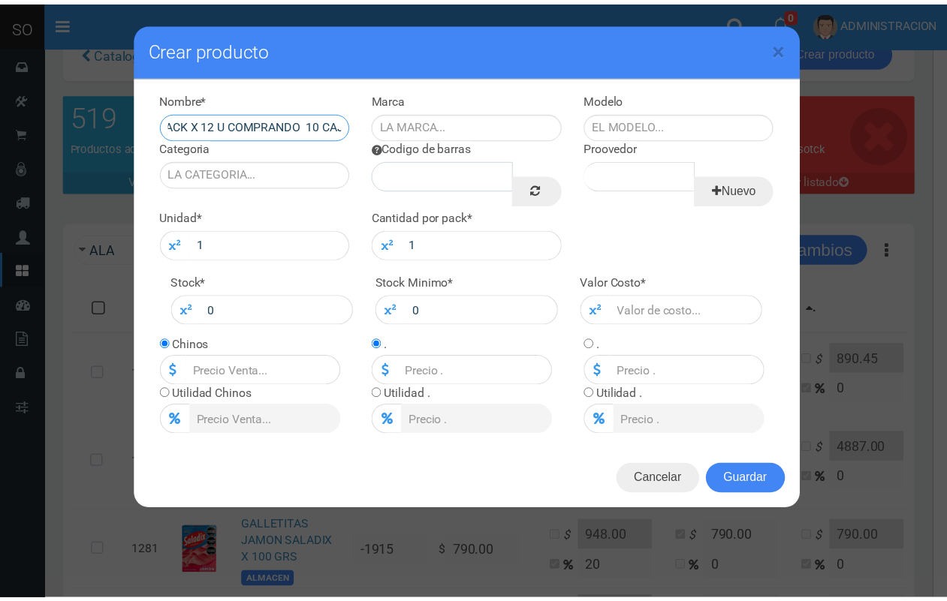
scroll to position [0, 0]
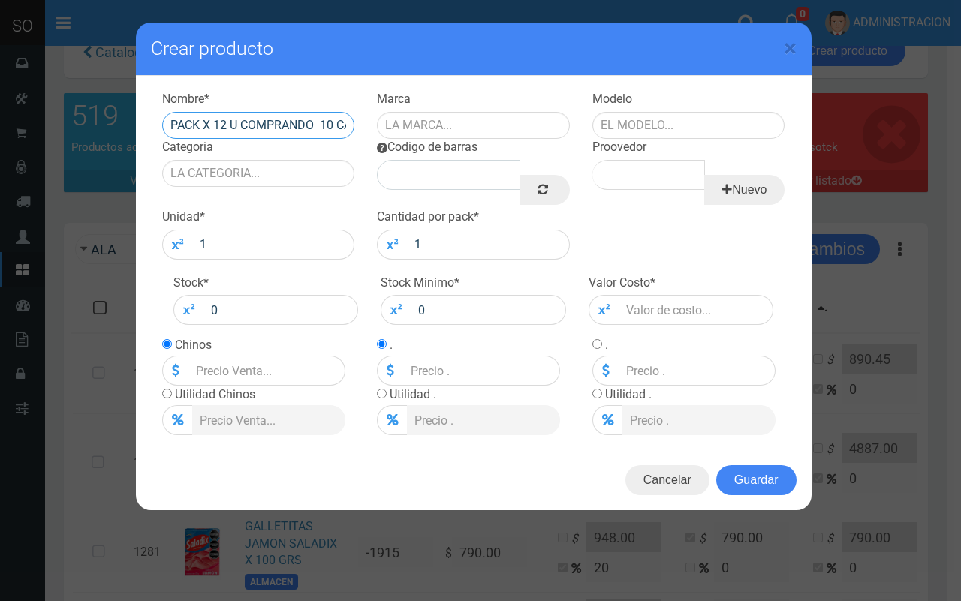
drag, startPoint x: 346, startPoint y: 120, endPoint x: 136, endPoint y: 128, distance: 210.3
click at [136, 128] on div "Nombre * PACK X 12 U COMPRANDO 10 CAJAS $1633,00 $1700,00 $1700,00 COMPRANDO 10…" at bounding box center [474, 263] width 676 height 375
click at [784, 47] on span "×" at bounding box center [790, 48] width 13 height 29
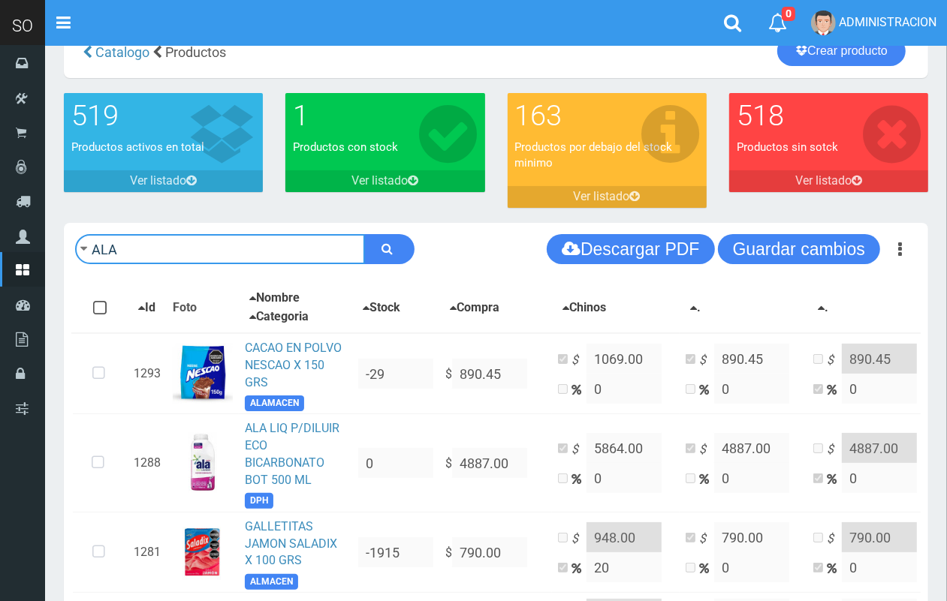
click at [233, 257] on input "ALA" at bounding box center [220, 249] width 290 height 30
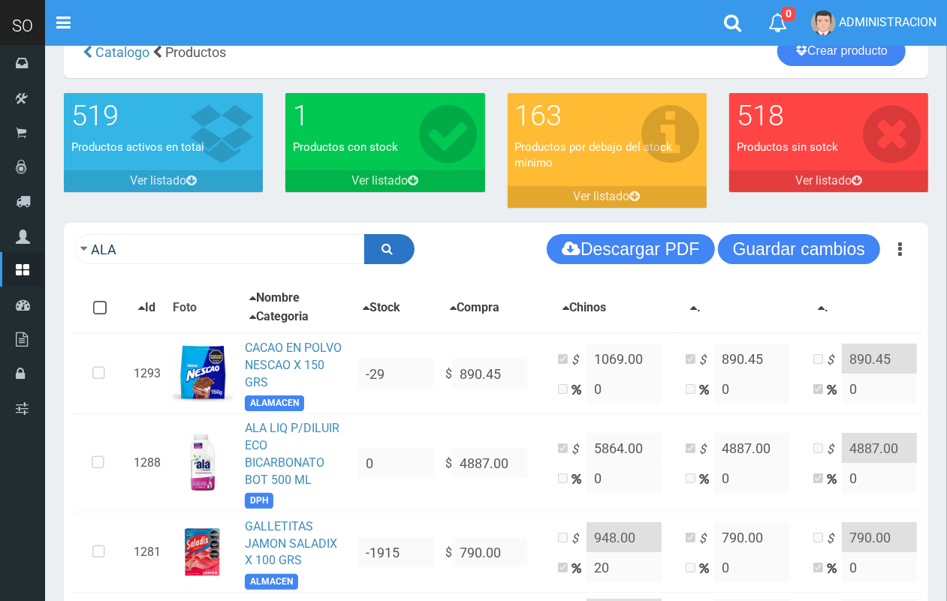
click at [407, 245] on button "submit" at bounding box center [389, 249] width 50 height 30
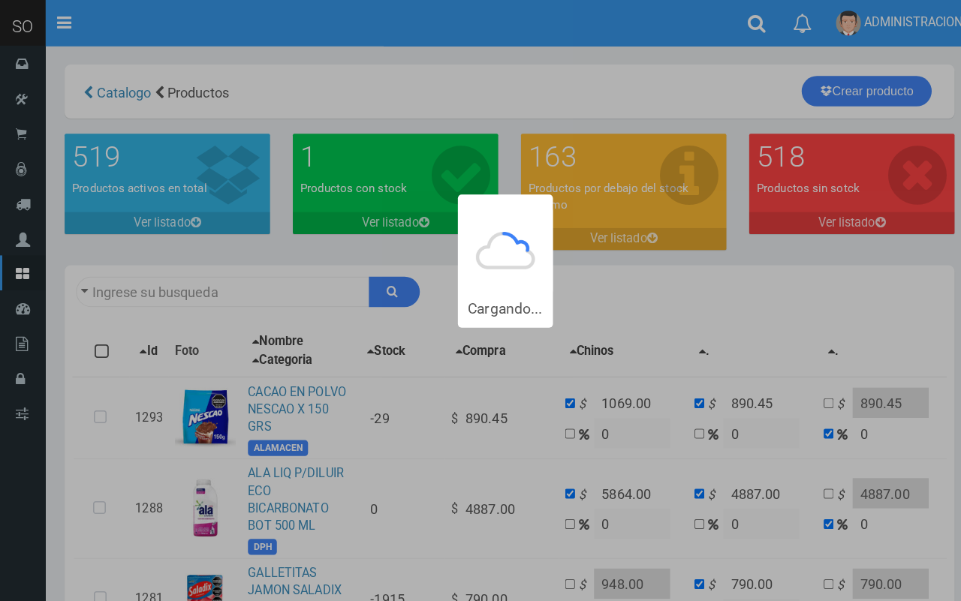
type input "ALA"
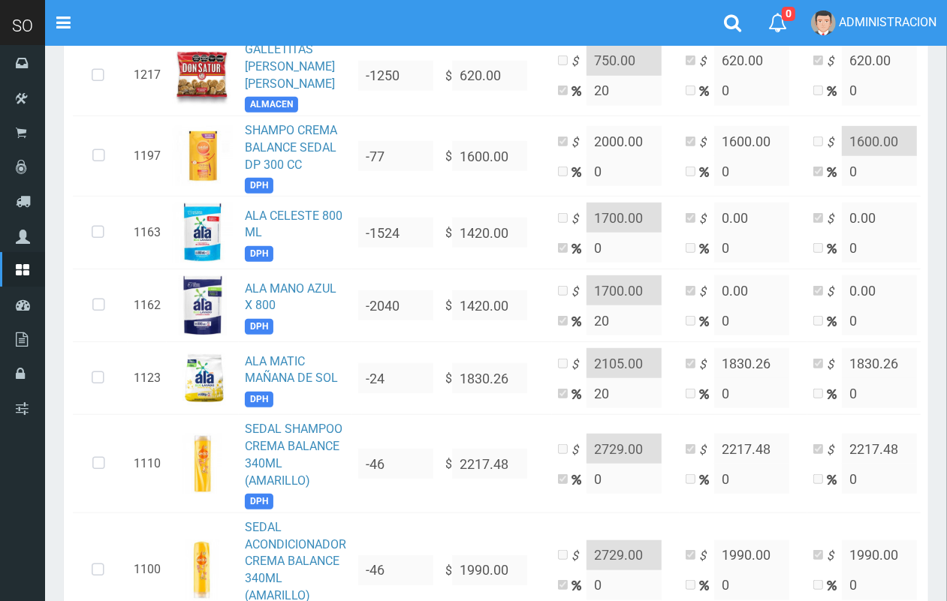
scroll to position [557, 0]
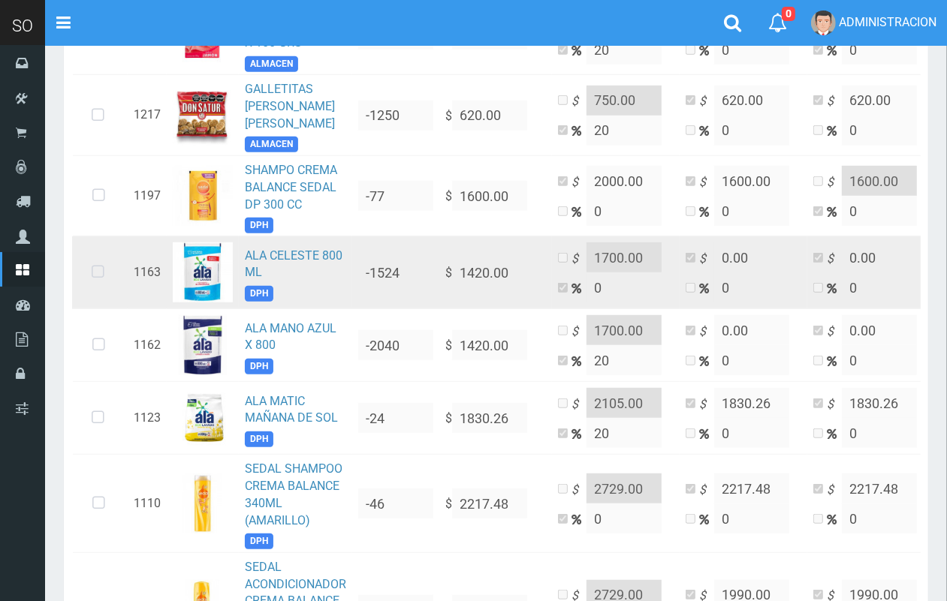
click at [98, 264] on icon at bounding box center [98, 273] width 40 height 50
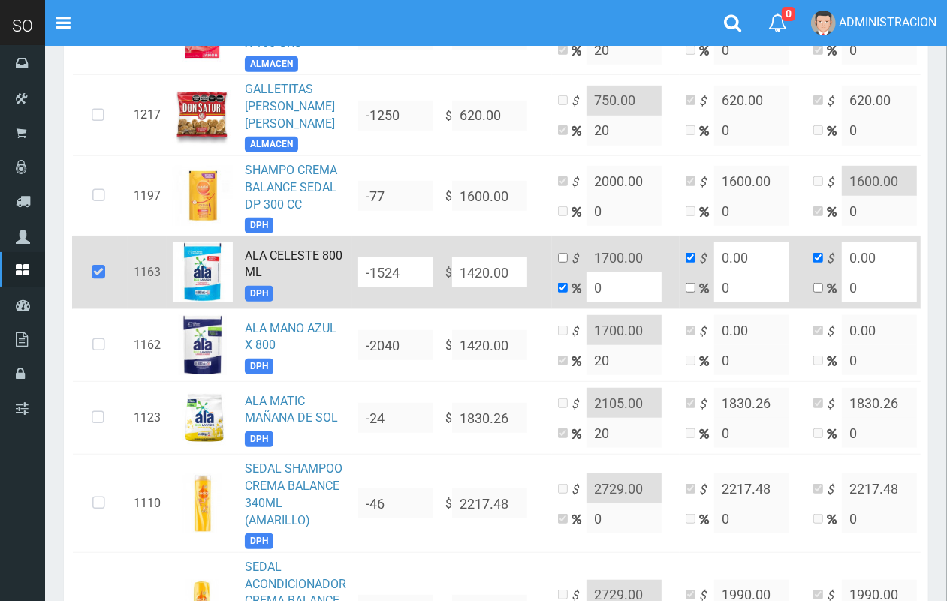
drag, startPoint x: 520, startPoint y: 263, endPoint x: 450, endPoint y: 255, distance: 70.2
click at [450, 255] on td "$ 1420.00" at bounding box center [495, 272] width 113 height 73
type input "2"
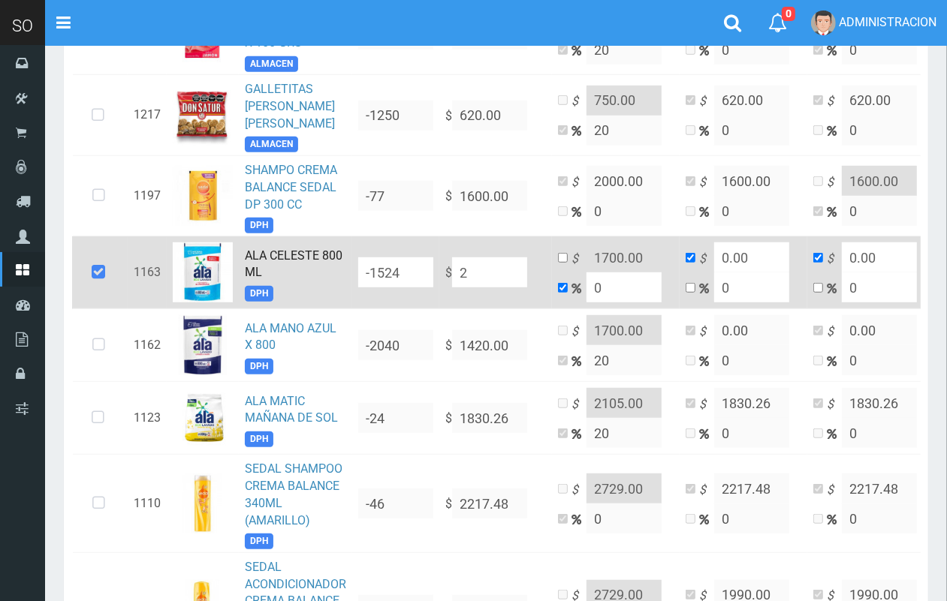
type input "2"
type input "22"
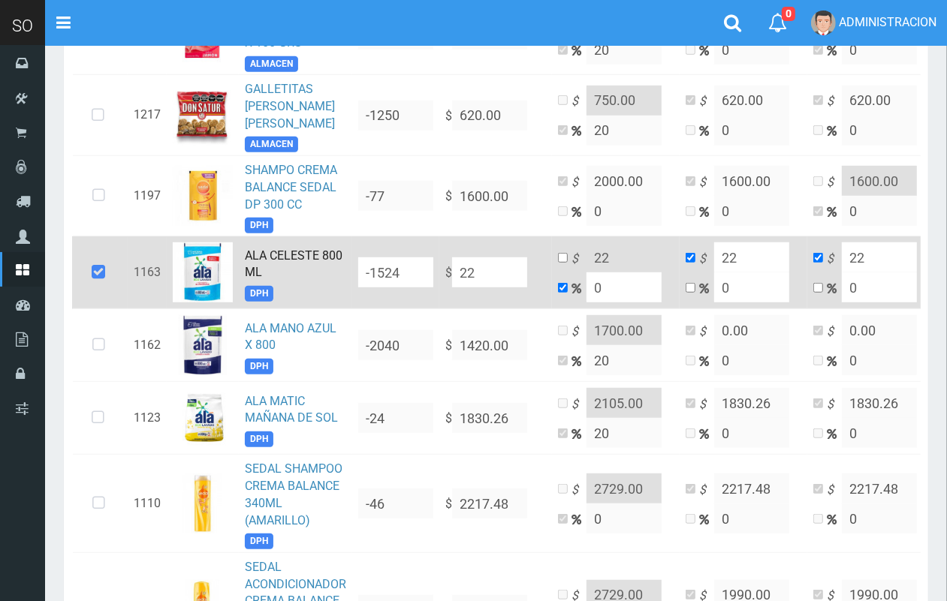
type input "220"
type input "2201"
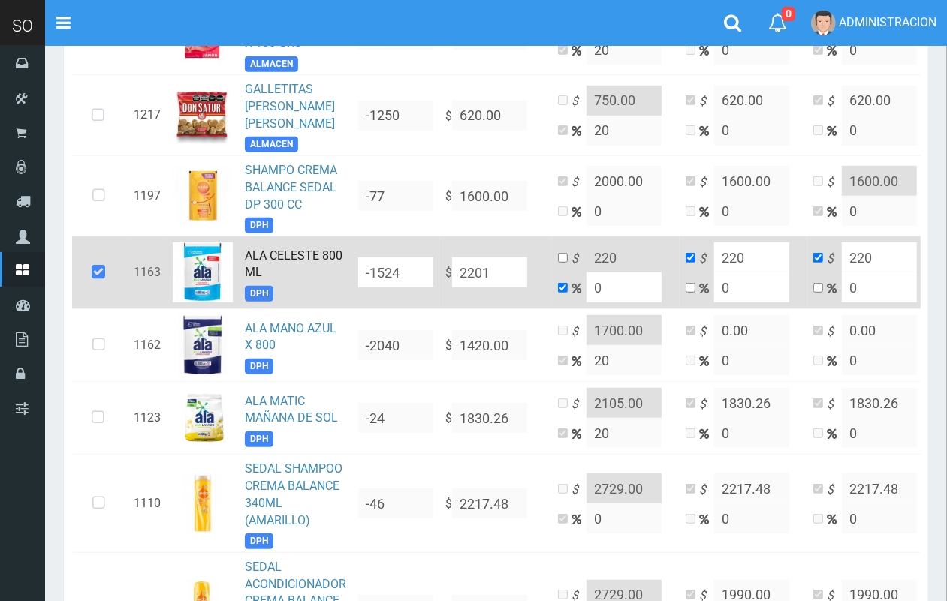
type input "2201"
drag, startPoint x: 621, startPoint y: 286, endPoint x: 584, endPoint y: 278, distance: 38.3
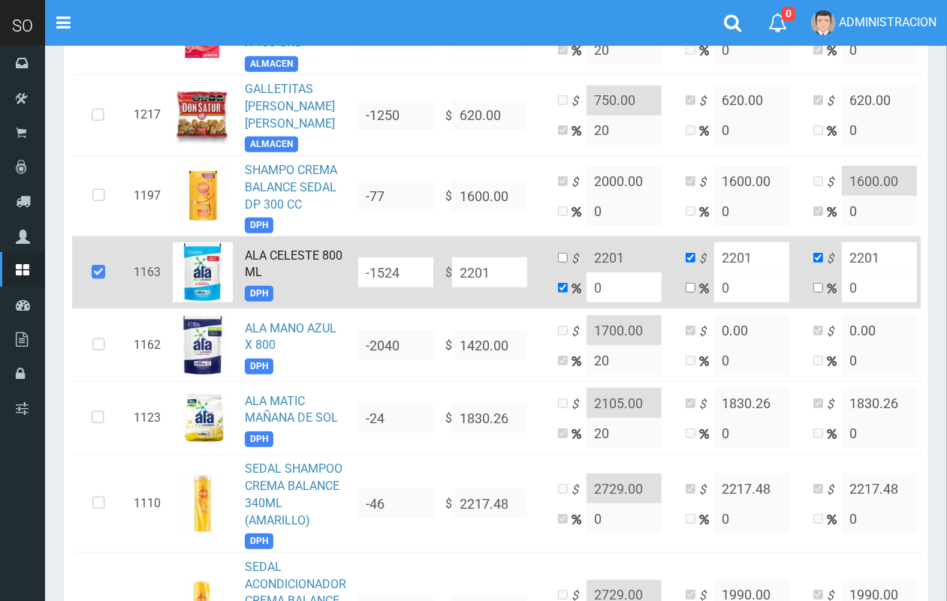
click at [584, 278] on td "$ 2201 0" at bounding box center [616, 272] width 128 height 73
type input "2"
type input "2245.02"
type input "20"
type input "2641.2"
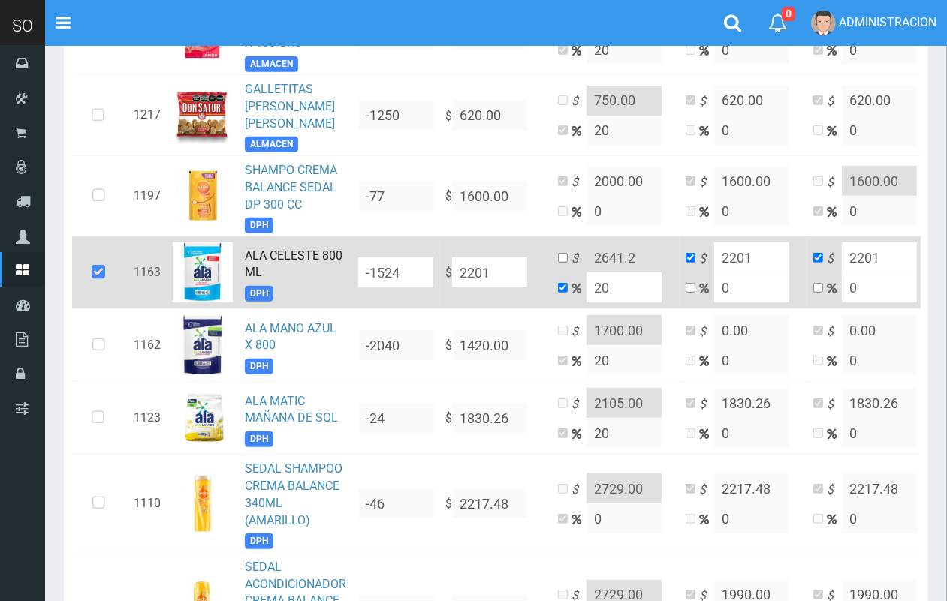
click at [594, 272] on input "20" at bounding box center [623, 287] width 75 height 30
type input "15"
type input "2531.15"
type input "15"
click at [560, 253] on input "checkbox" at bounding box center [563, 258] width 10 height 10
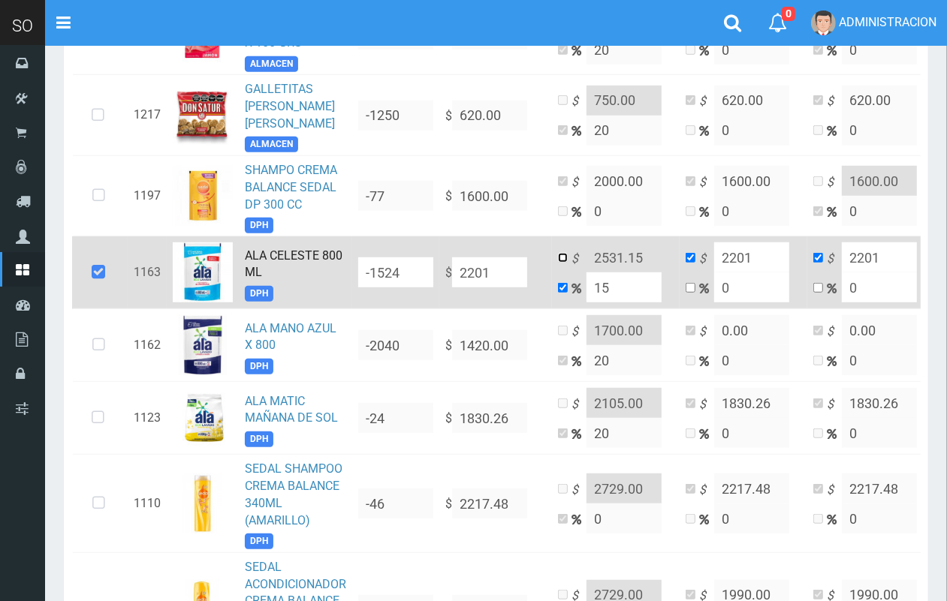
checkbox input "true"
checkbox input "false"
click at [636, 249] on input "2531.15" at bounding box center [623, 257] width 75 height 30
drag, startPoint x: 642, startPoint y: 249, endPoint x: 629, endPoint y: 248, distance: 12.8
click at [629, 248] on input "2531.15" at bounding box center [623, 257] width 75 height 30
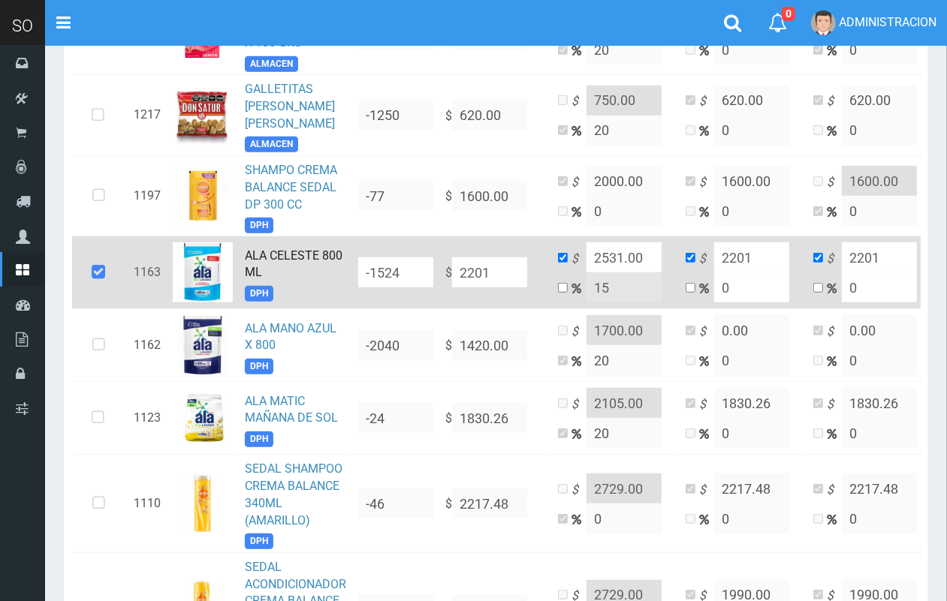
scroll to position [0, 0]
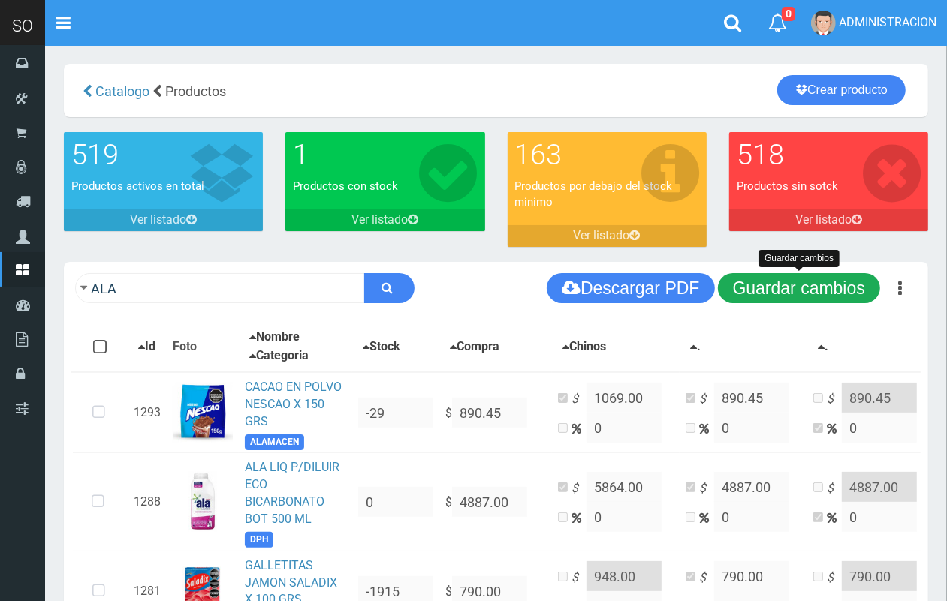
type input "2531.00"
drag, startPoint x: 844, startPoint y: 276, endPoint x: 897, endPoint y: 174, distance: 114.8
click at [844, 278] on button "Guardar cambios" at bounding box center [799, 288] width 162 height 30
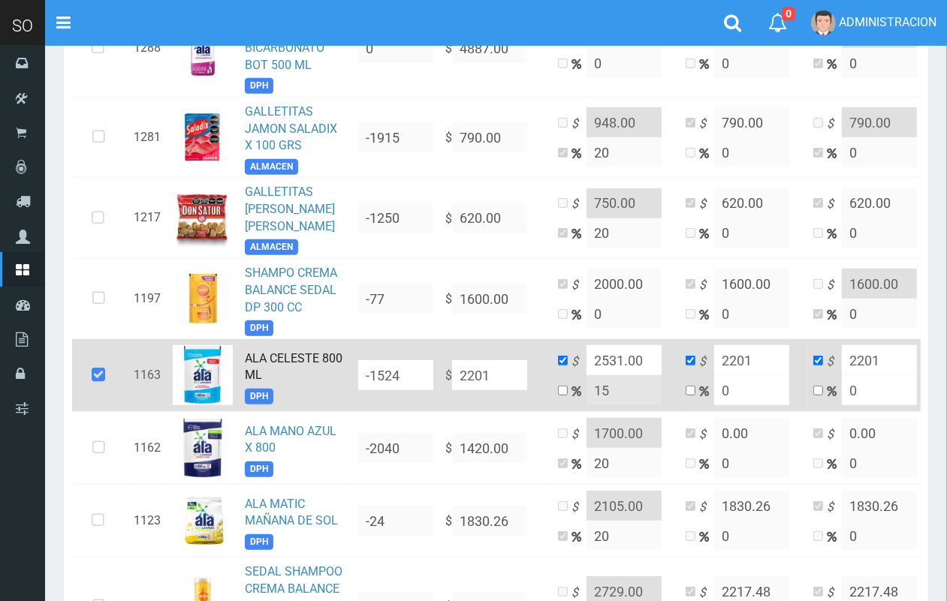
scroll to position [470, 0]
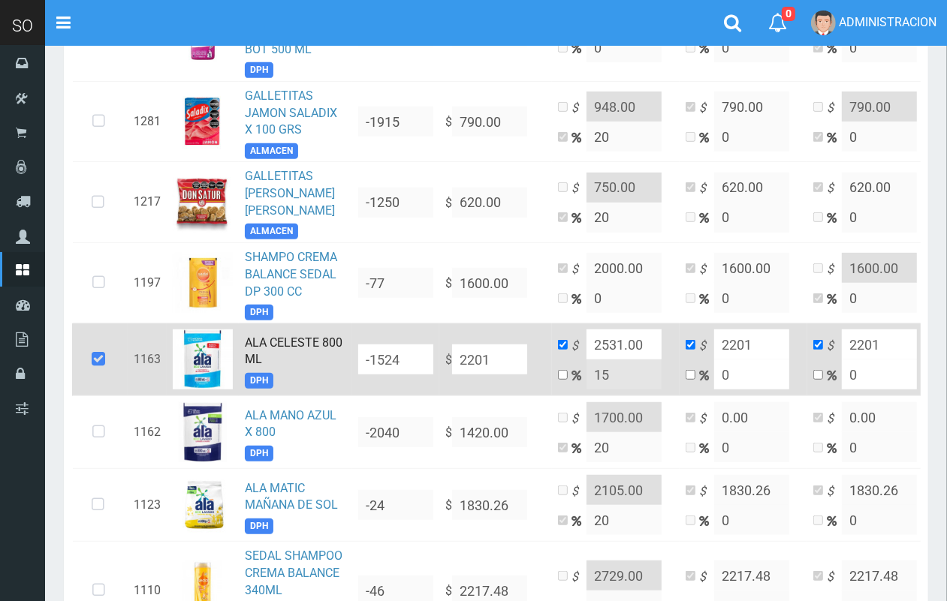
click at [101, 499] on div "× Listo! Se guardaron los cambios de 1 productos con exito!" at bounding box center [169, 534] width 263 height 73
click at [103, 501] on div "× Listo! Se guardaron los cambios de 1 productos con exito!" at bounding box center [169, 534] width 263 height 73
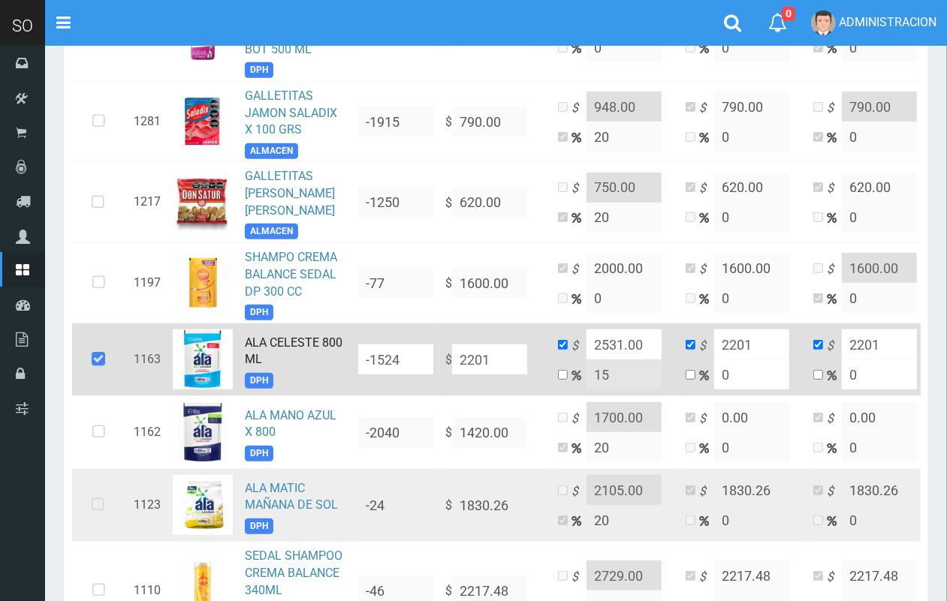
click at [92, 492] on icon at bounding box center [98, 505] width 40 height 50
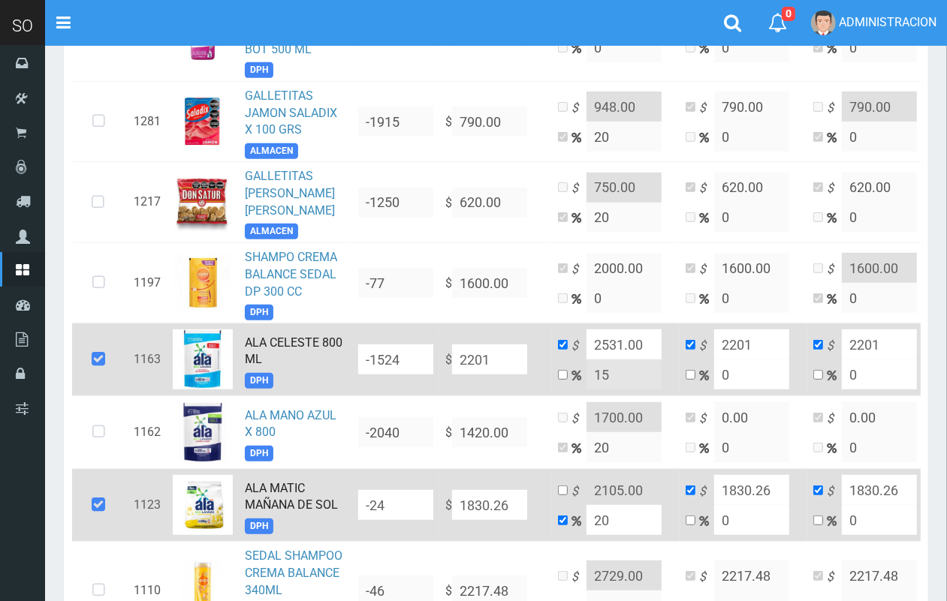
drag, startPoint x: 601, startPoint y: 514, endPoint x: 591, endPoint y: 513, distance: 9.9
click at [591, 513] on input "20" at bounding box center [623, 520] width 75 height 30
type input "15"
type input "2104.799"
type input "15"
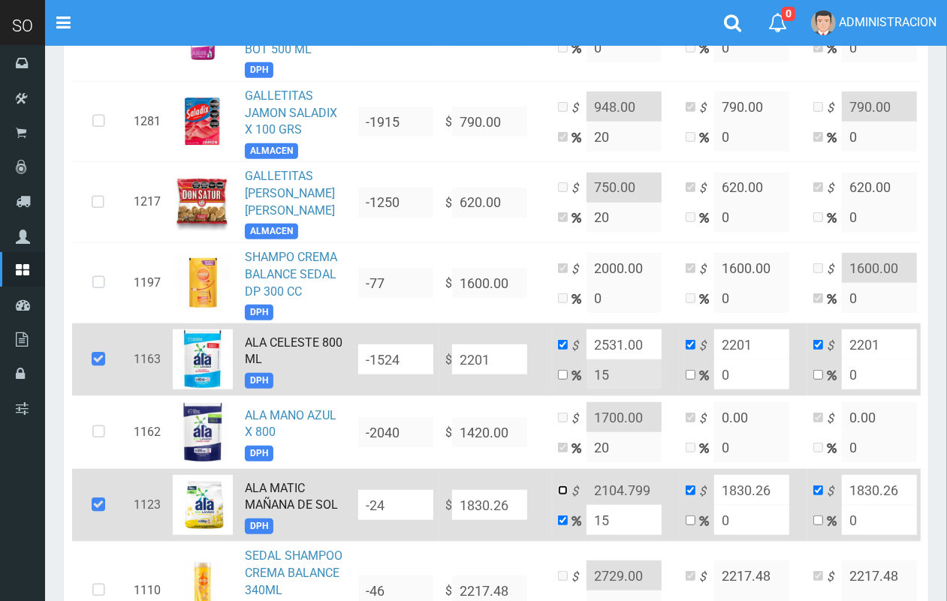
click at [567, 486] on input "checkbox" at bounding box center [563, 491] width 10 height 10
checkbox input "true"
checkbox input "false"
drag, startPoint x: 649, startPoint y: 483, endPoint x: 620, endPoint y: 483, distance: 29.3
click at [620, 483] on input "2104.799" at bounding box center [623, 490] width 75 height 30
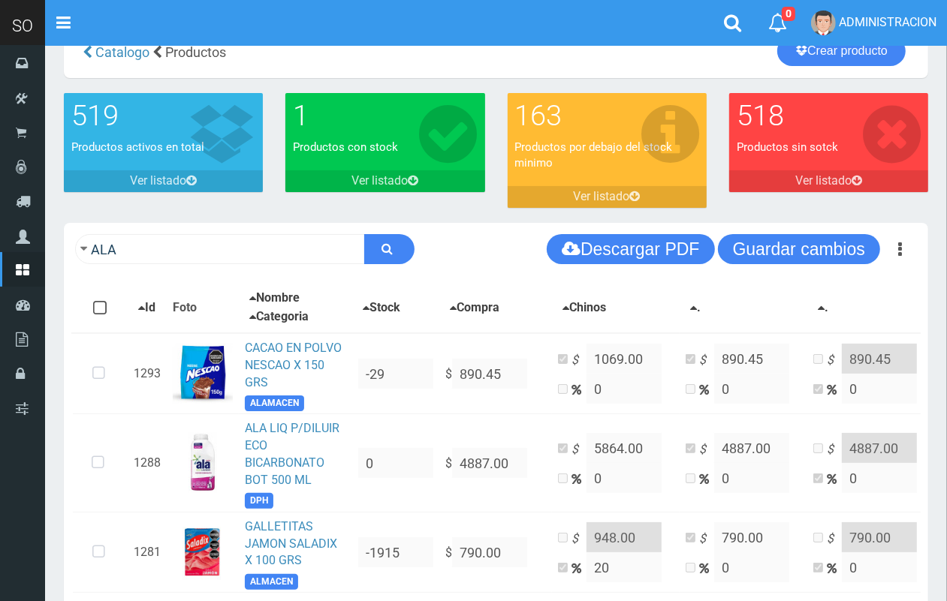
scroll to position [0, 0]
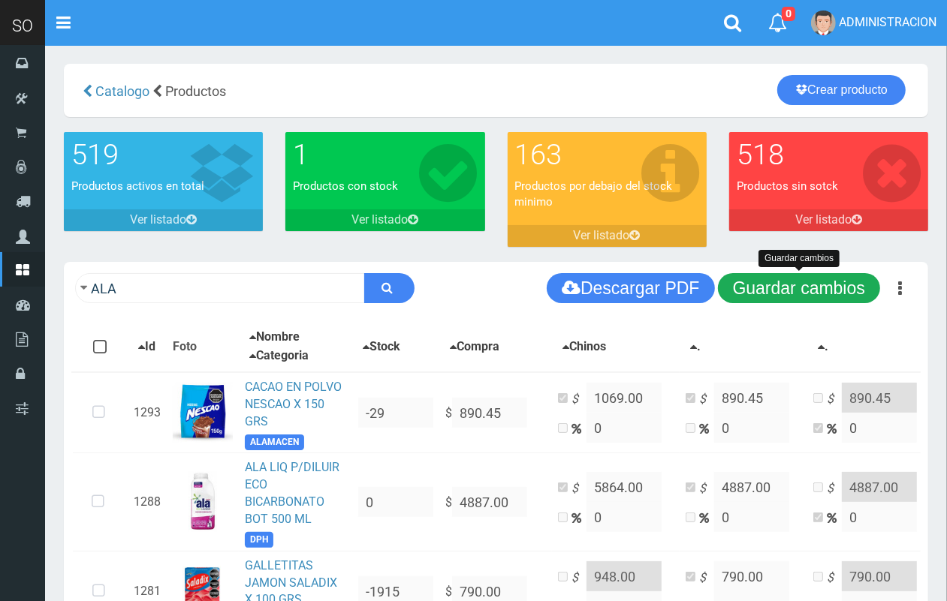
type input "2105"
click at [793, 282] on button "Guardar cambios" at bounding box center [799, 288] width 162 height 30
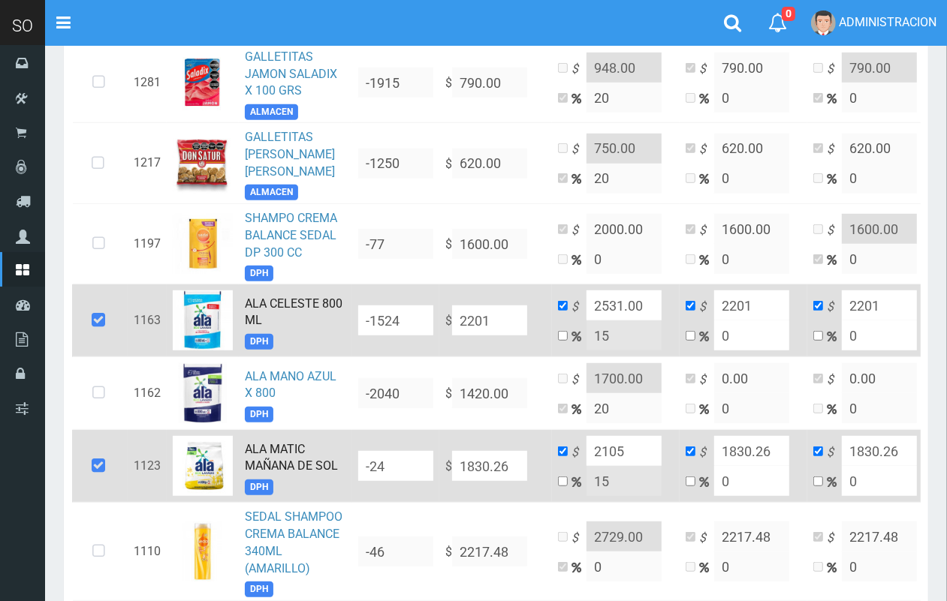
scroll to position [525, 0]
